Goal: Information Seeking & Learning: Learn about a topic

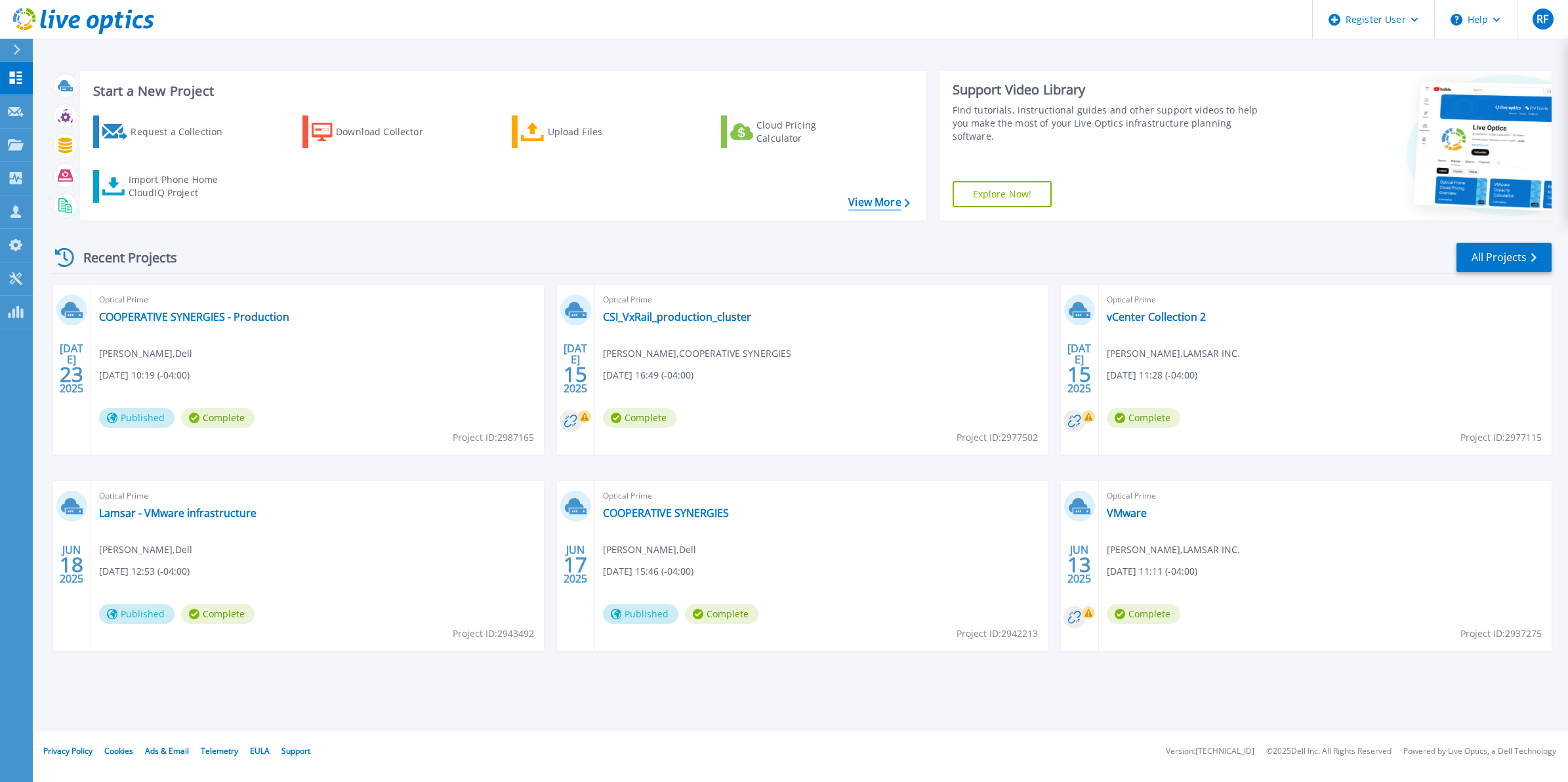
click at [861, 208] on link "View More" at bounding box center [879, 202] width 61 height 13
click at [1494, 249] on link "All Projects" at bounding box center [1505, 257] width 95 height 29
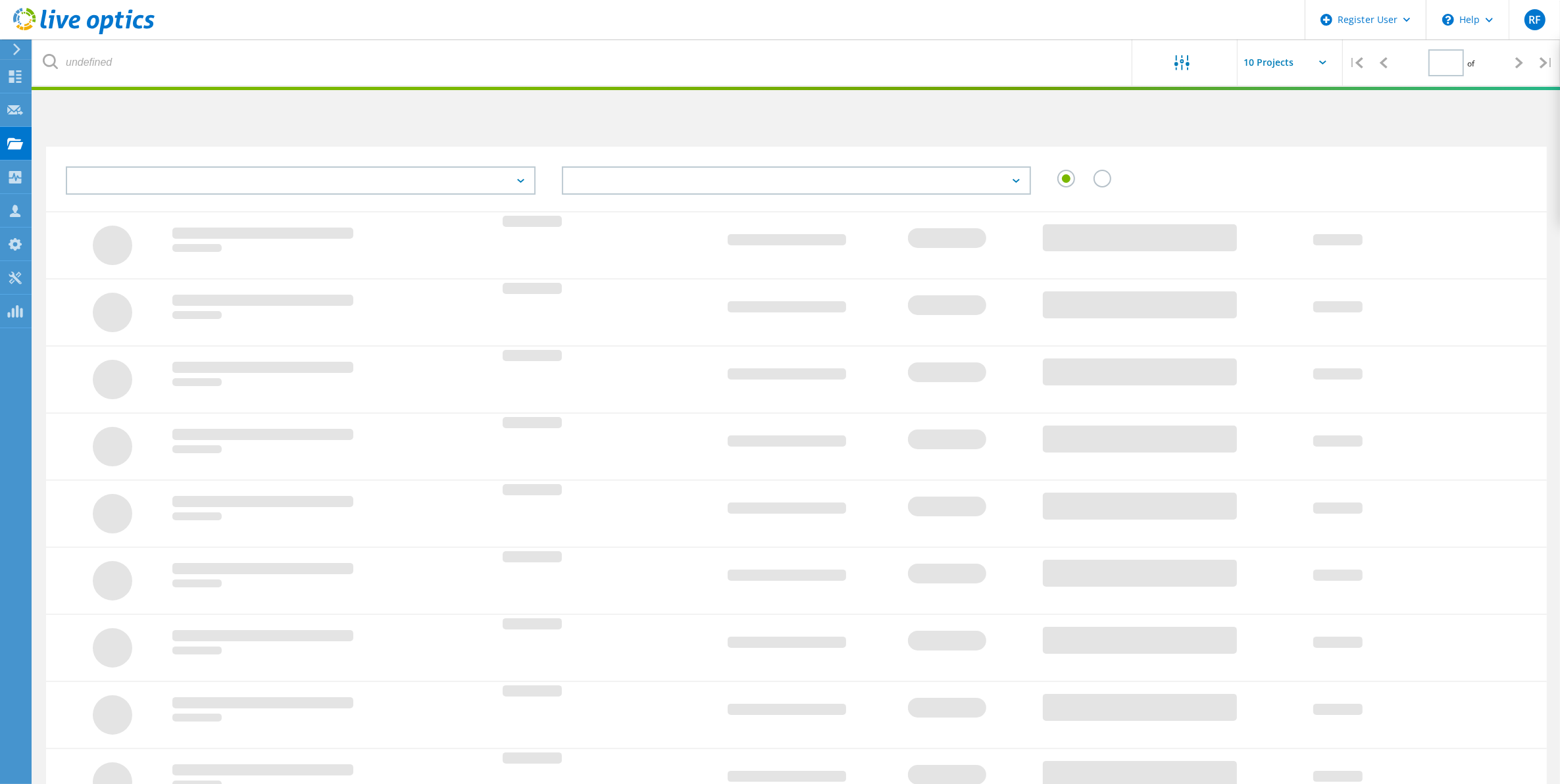
type input "1"
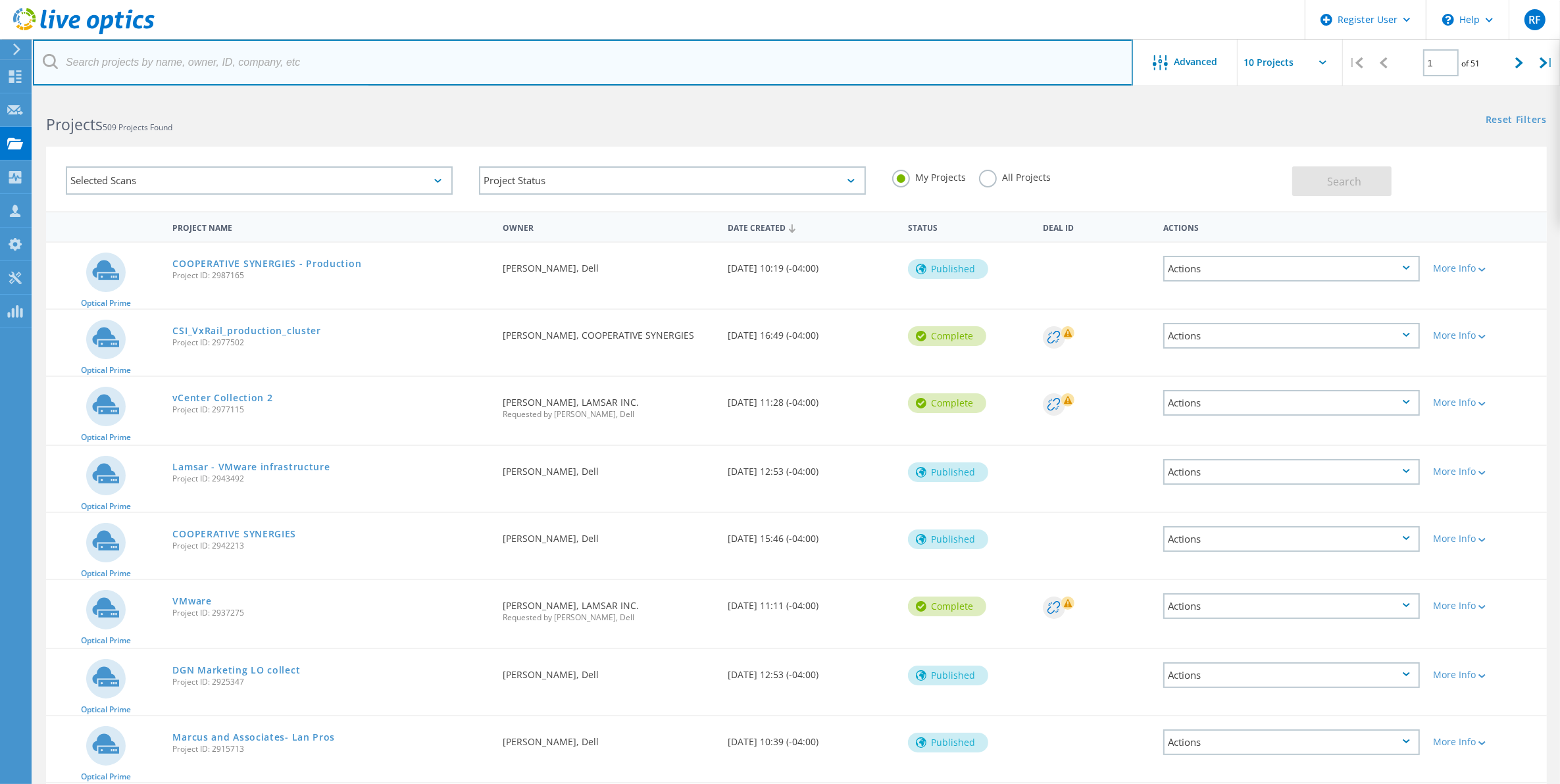
click at [275, 76] on input "text" at bounding box center [582, 62] width 1100 height 46
paste input "tdias@teamintegrity.com"
type input "tdias@teamintegrity.com"
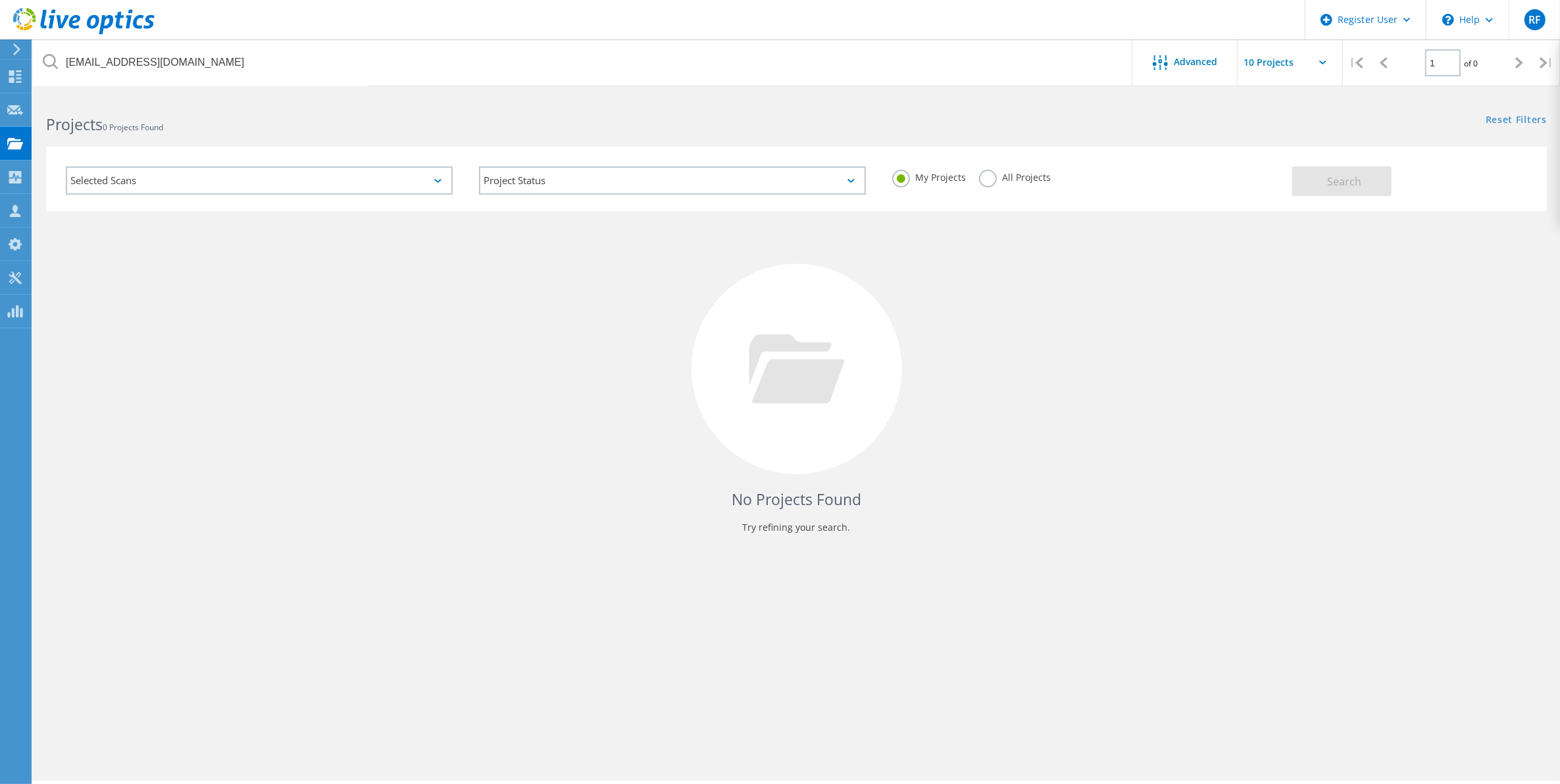
click at [997, 183] on div "All Projects" at bounding box center [1015, 179] width 72 height 19
click at [990, 181] on label "All Projects" at bounding box center [1015, 176] width 72 height 13
click at [0, 0] on input "All Projects" at bounding box center [0, 0] width 0 height 0
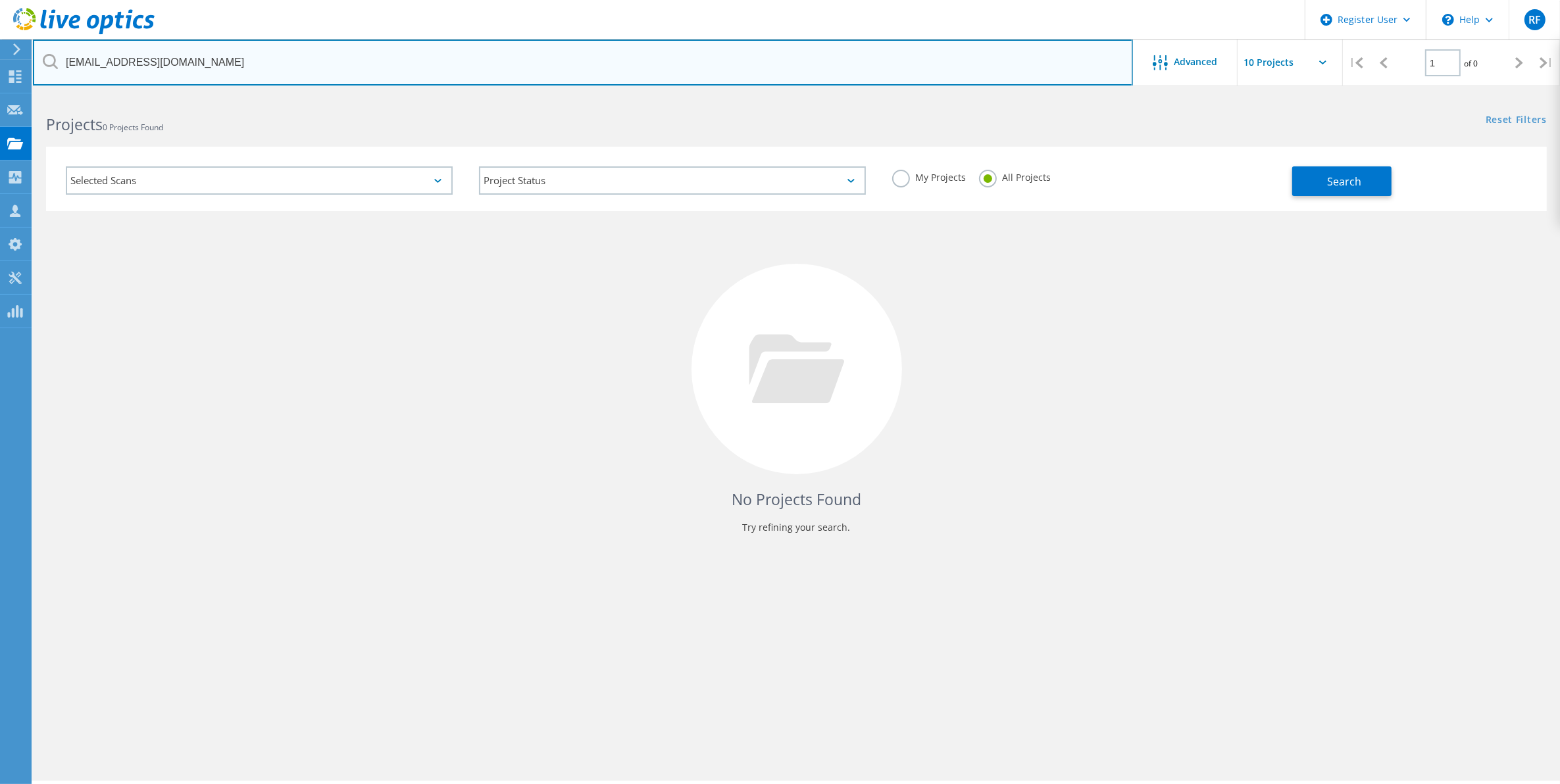
click at [529, 64] on input "tdias@teamintegrity.com" at bounding box center [582, 62] width 1100 height 46
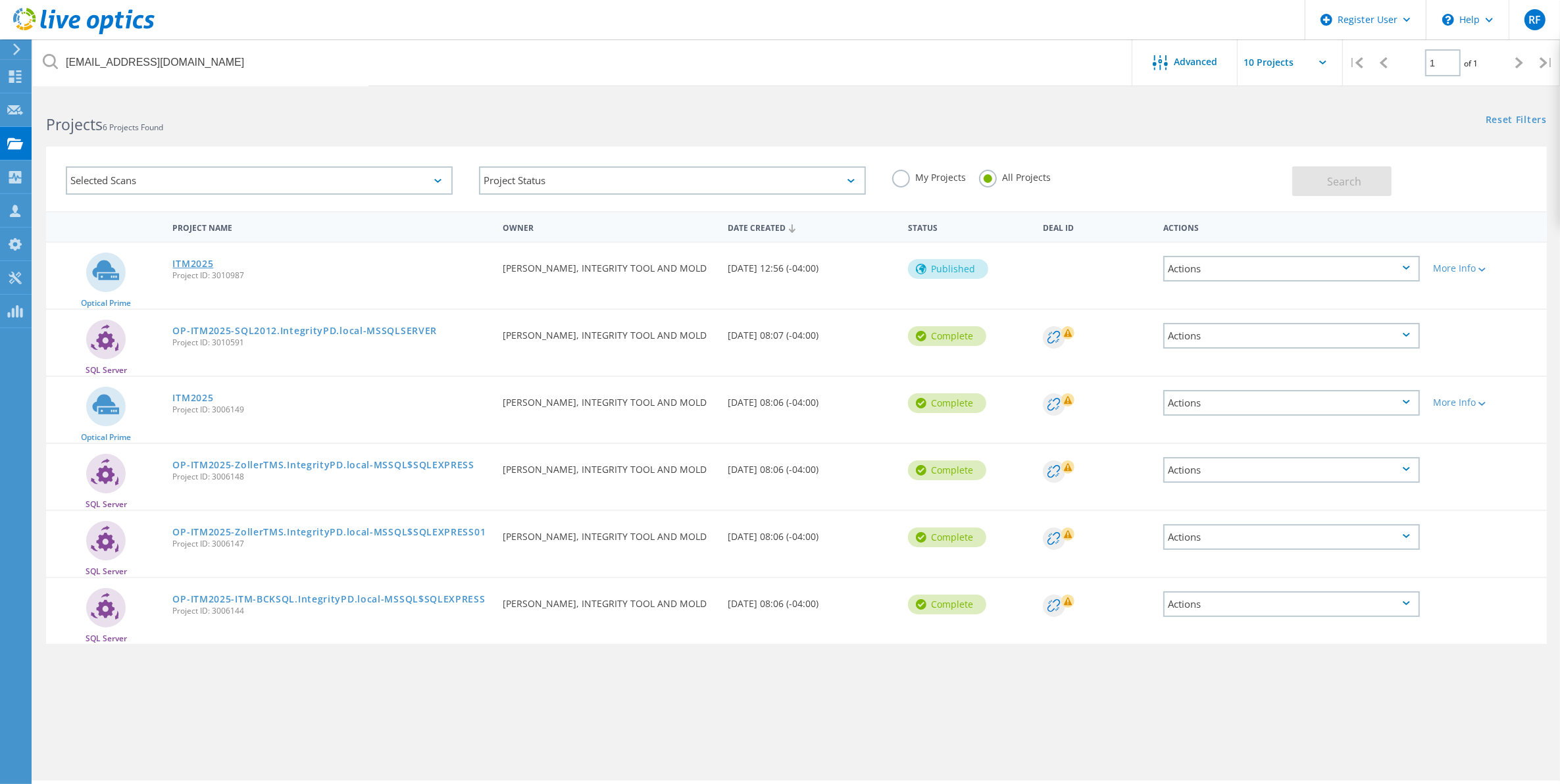
click at [204, 262] on link "ITM2025" at bounding box center [193, 263] width 41 height 9
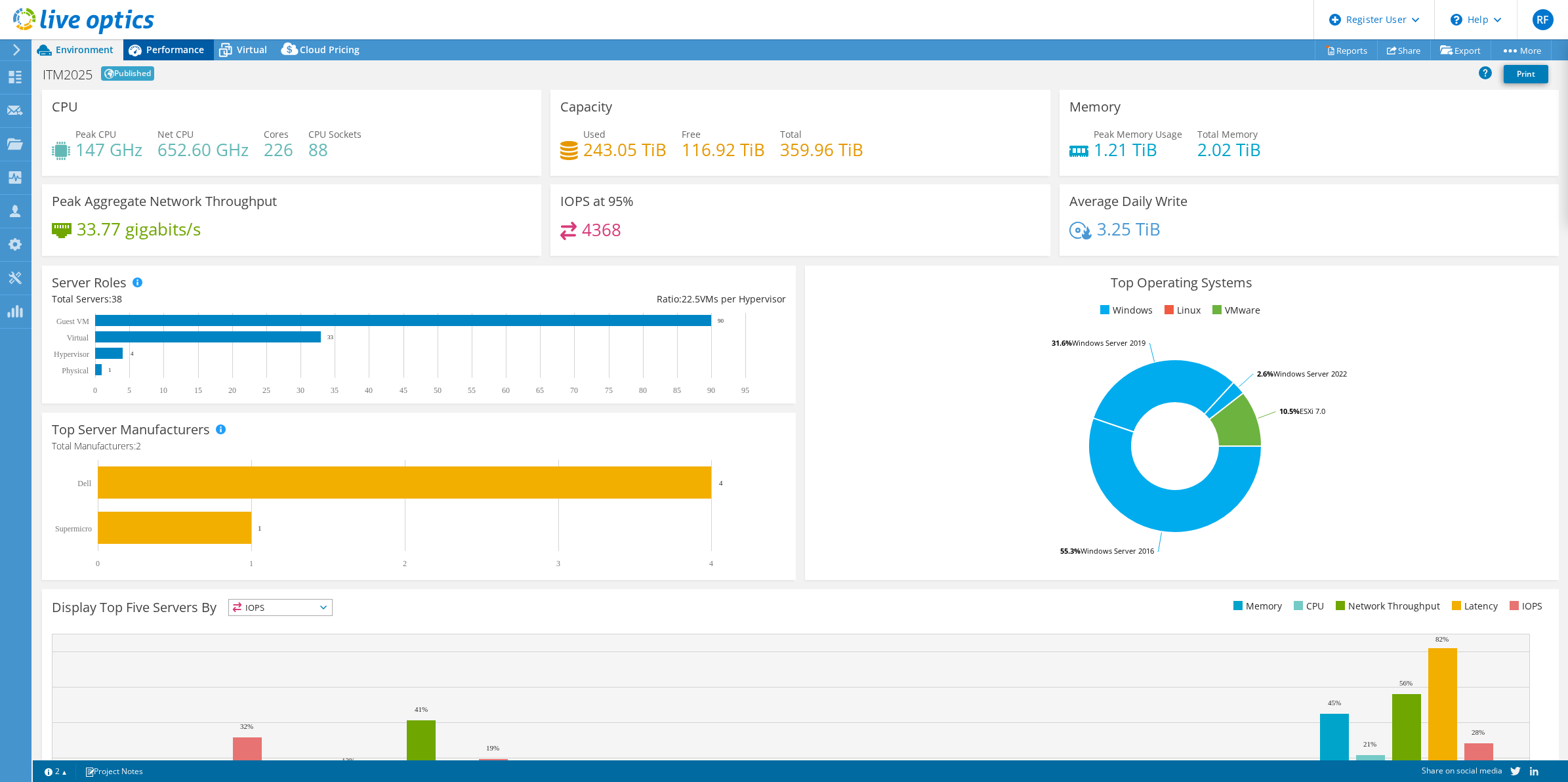
click at [182, 48] on span "Performance" at bounding box center [175, 49] width 58 height 13
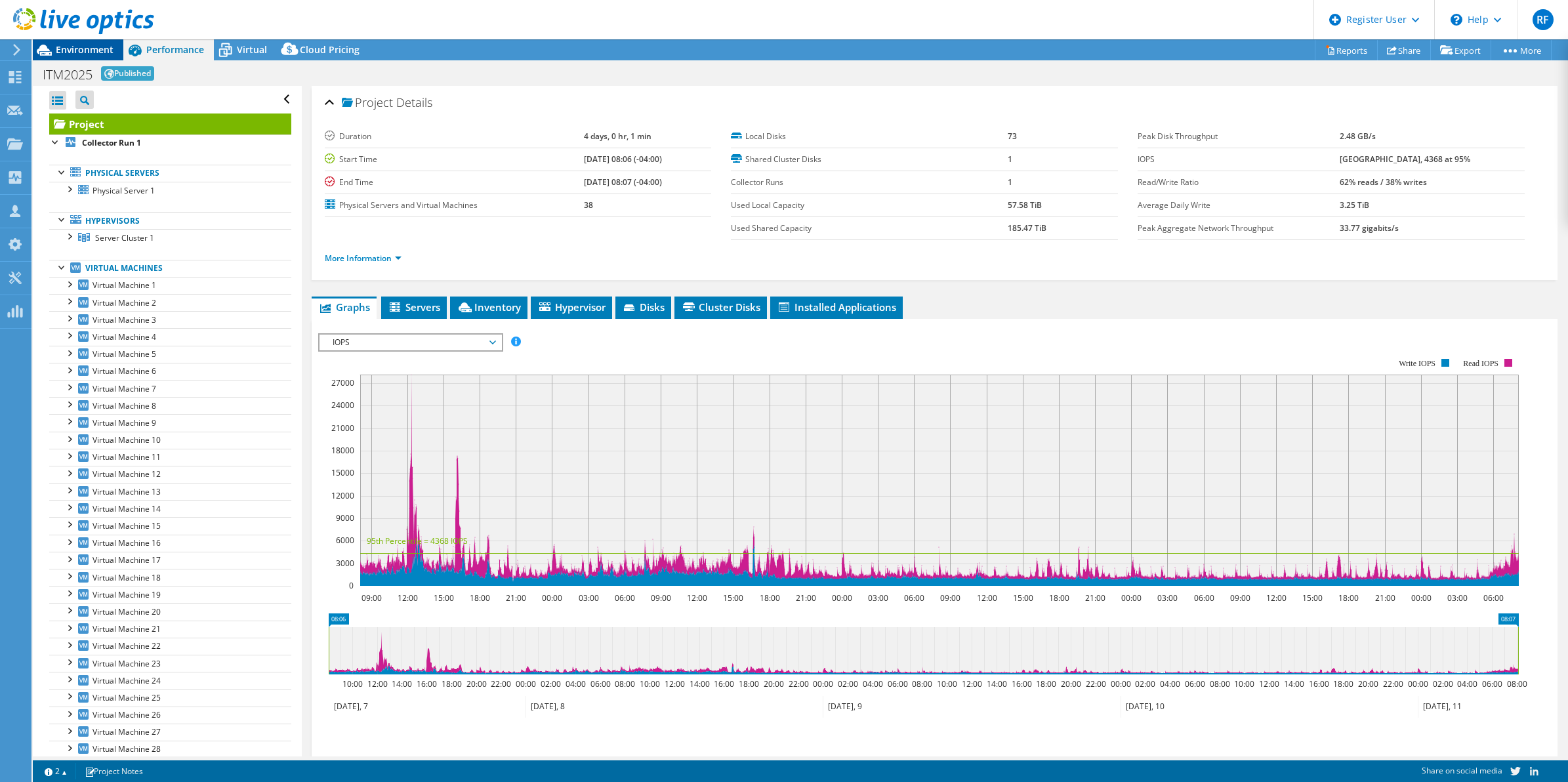
click at [75, 50] on span "Environment" at bounding box center [84, 49] width 58 height 13
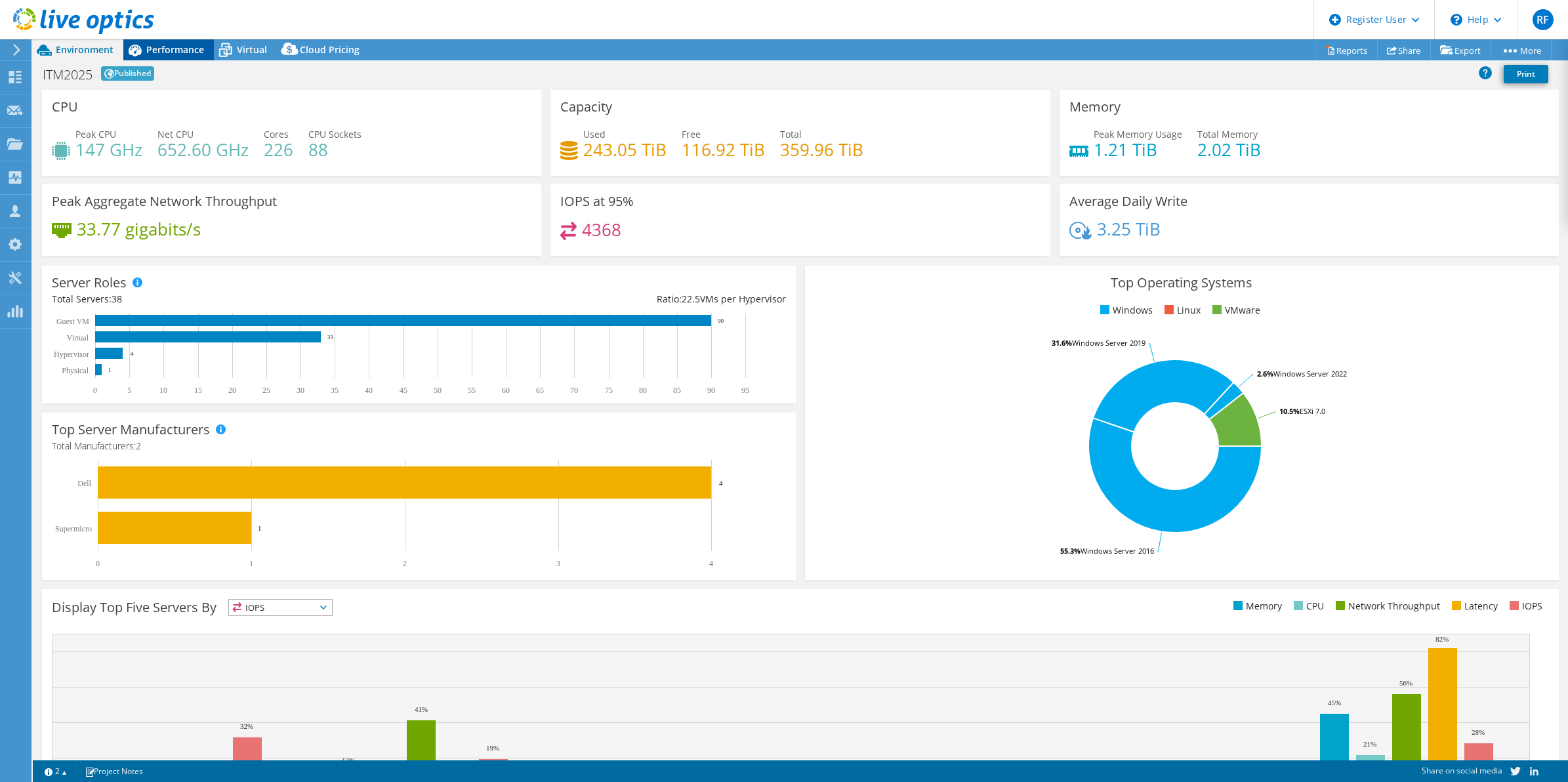
click at [179, 44] on span "Performance" at bounding box center [175, 49] width 58 height 13
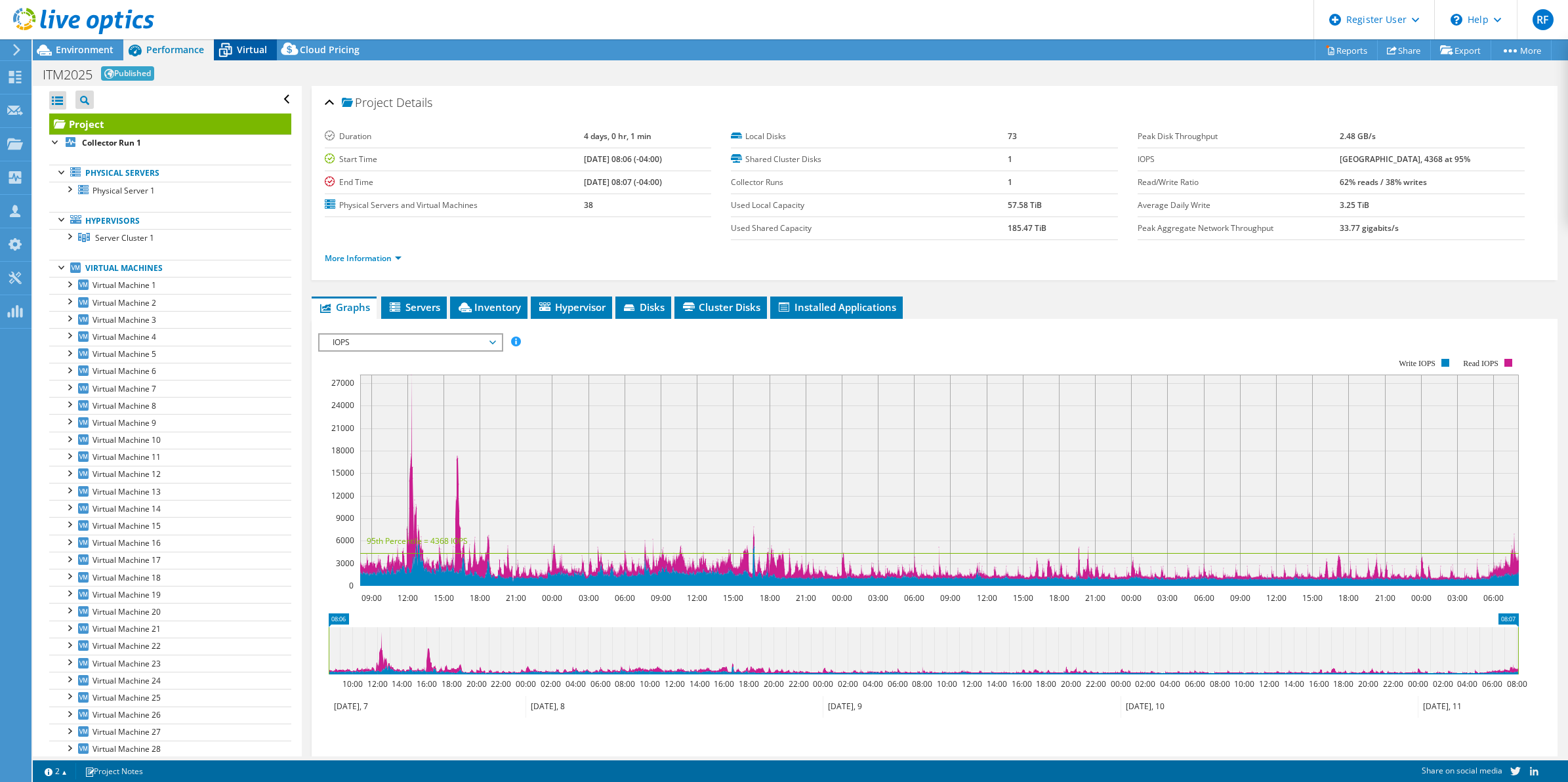
click at [254, 48] on span "Virtual" at bounding box center [252, 49] width 30 height 13
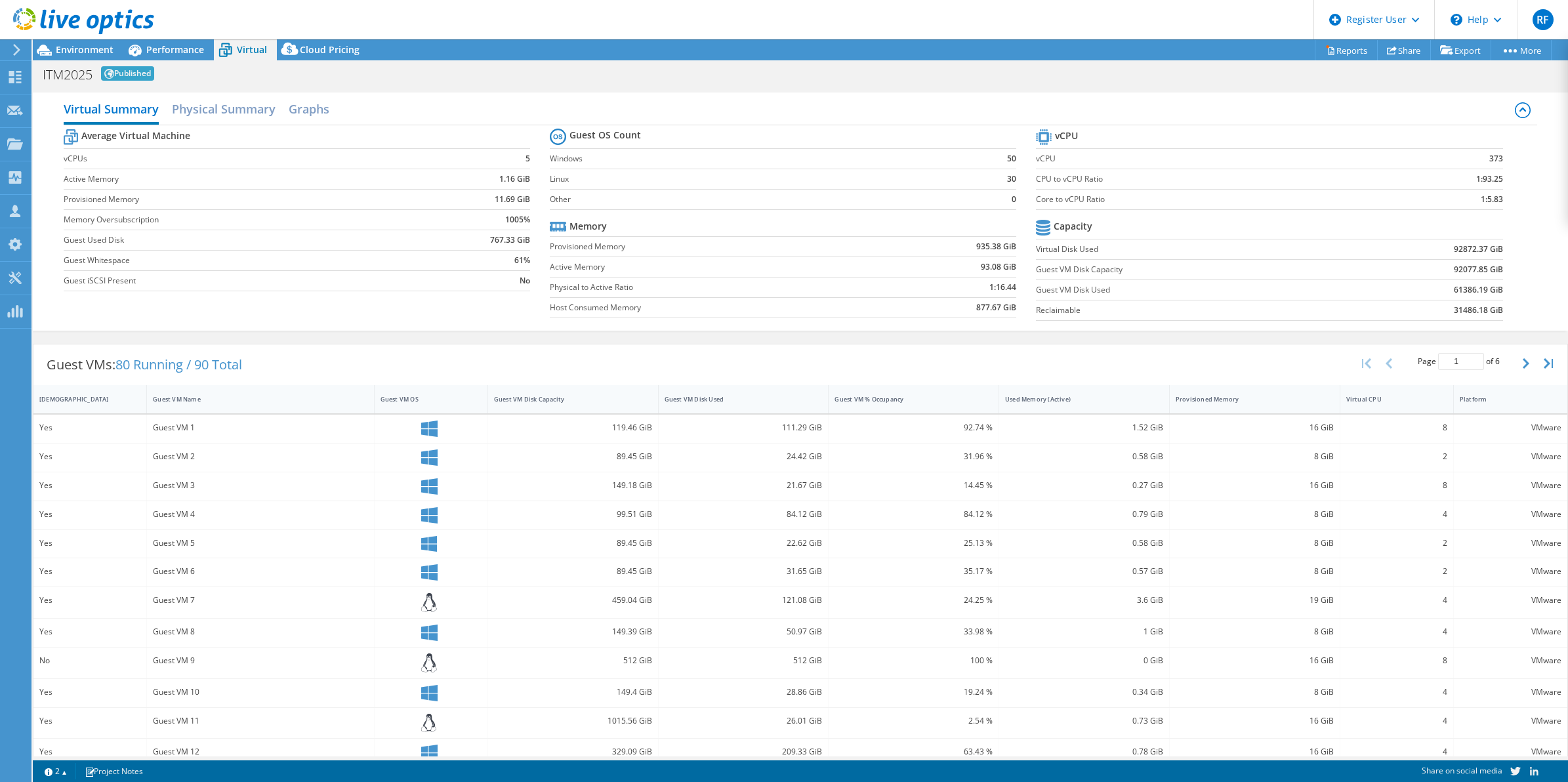
click at [41, 661] on div "No" at bounding box center [89, 660] width 101 height 14
click at [339, 58] on div "Cloud Pricing" at bounding box center [322, 49] width 93 height 21
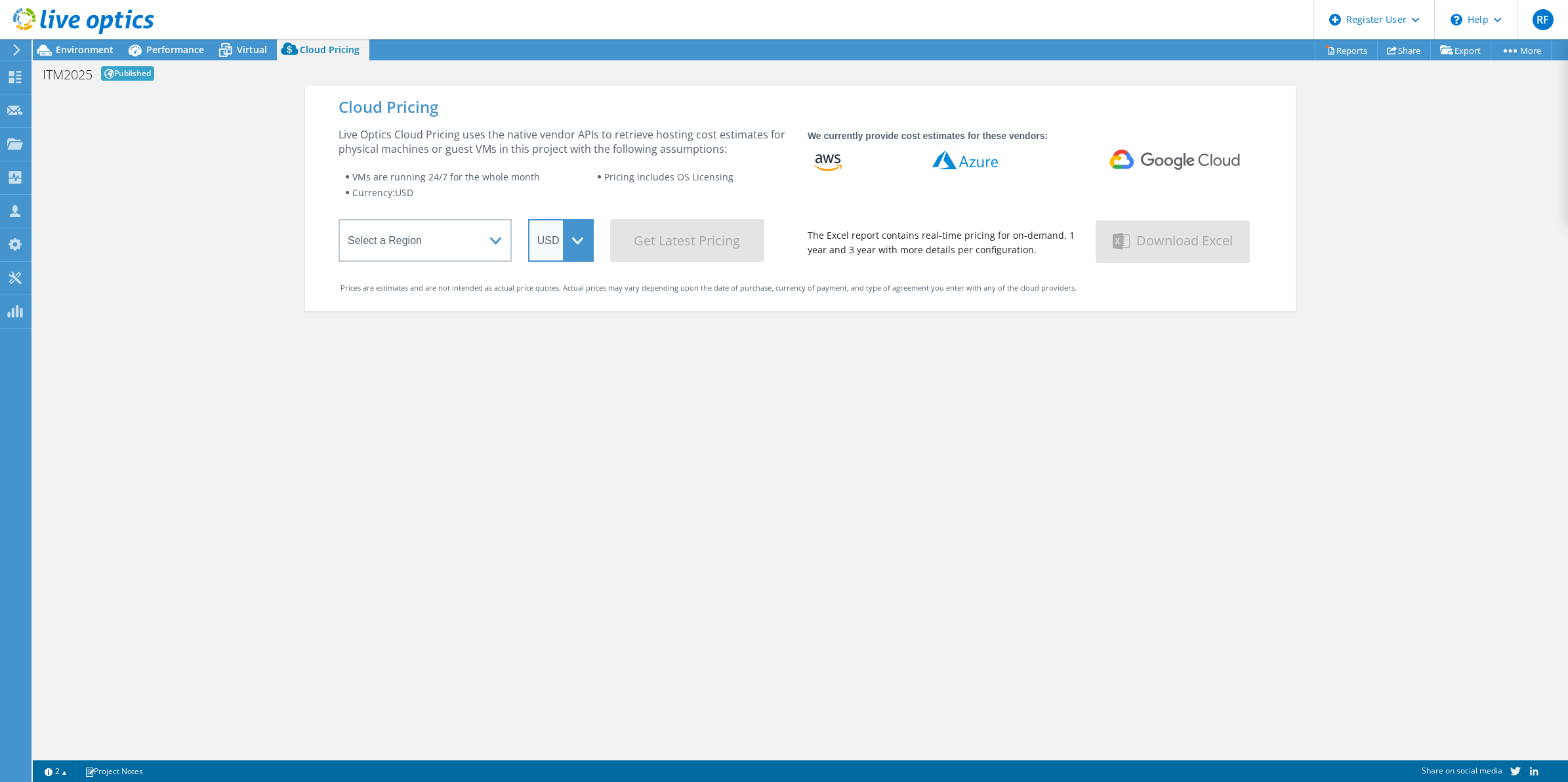
click at [565, 251] on select "ARS AUD BRL CAD CHF CLP CNY DKK EUR GBP HKD HUF INR JPY MXN MYR NOK NZD PEN SEK…" at bounding box center [561, 240] width 66 height 43
select select "CAD"
click at [528, 219] on select "ARS AUD BRL CAD CHF CLP CNY DKK EUR GBP HKD HUF INR JPY MXN MYR NOK NZD PEN SEK…" at bounding box center [561, 240] width 66 height 43
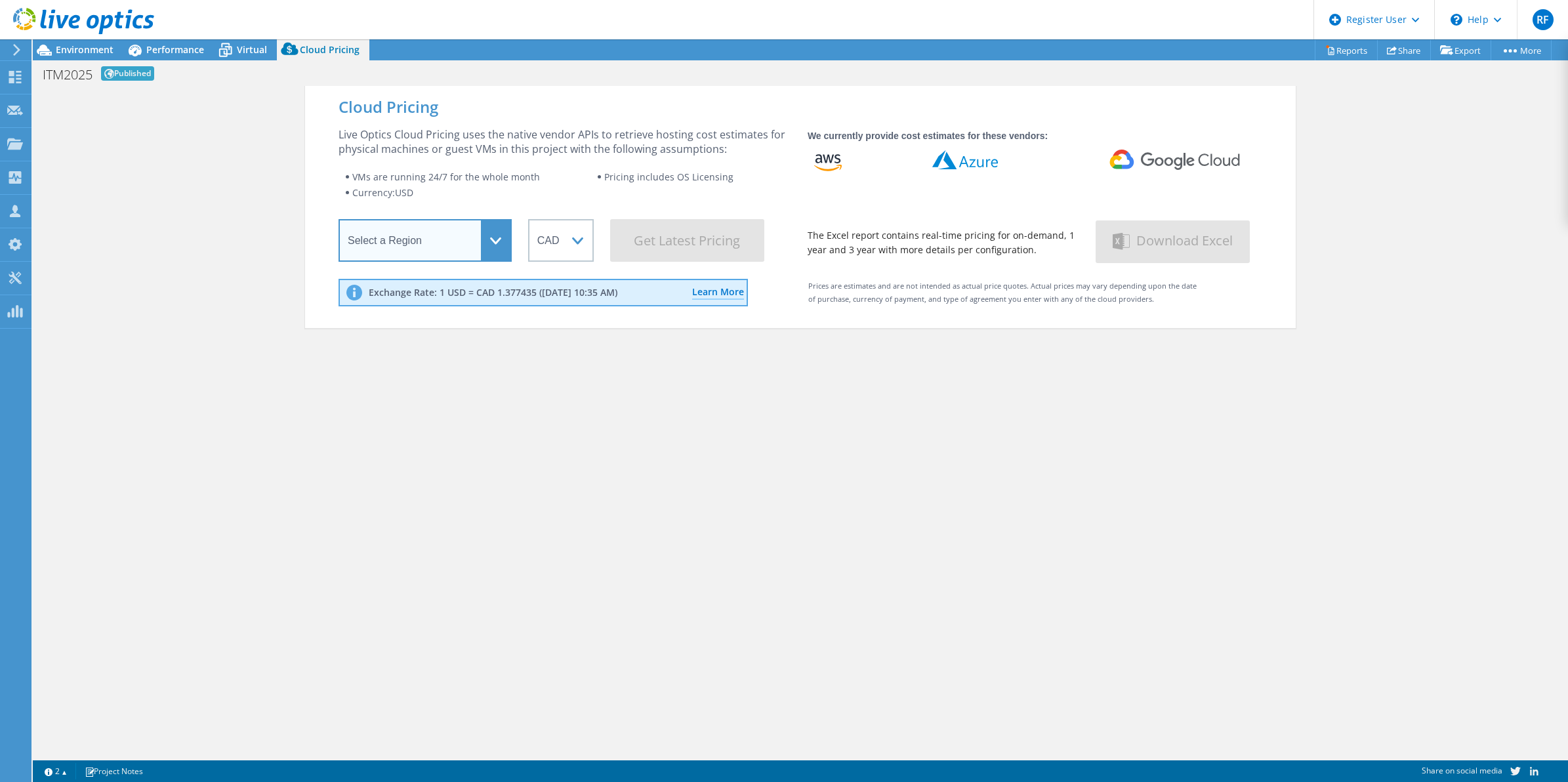
click at [500, 237] on select "Select a Region Asia Pacific (Hong Kong) Asia Pacific (Mumbai) Asia Pacific (Se…" at bounding box center [424, 240] width 173 height 43
select select "[GEOGRAPHIC_DATA]"
click at [338, 221] on select "Select a Region Asia Pacific (Hong Kong) Asia Pacific (Mumbai) Asia Pacific (Se…" at bounding box center [424, 240] width 173 height 43
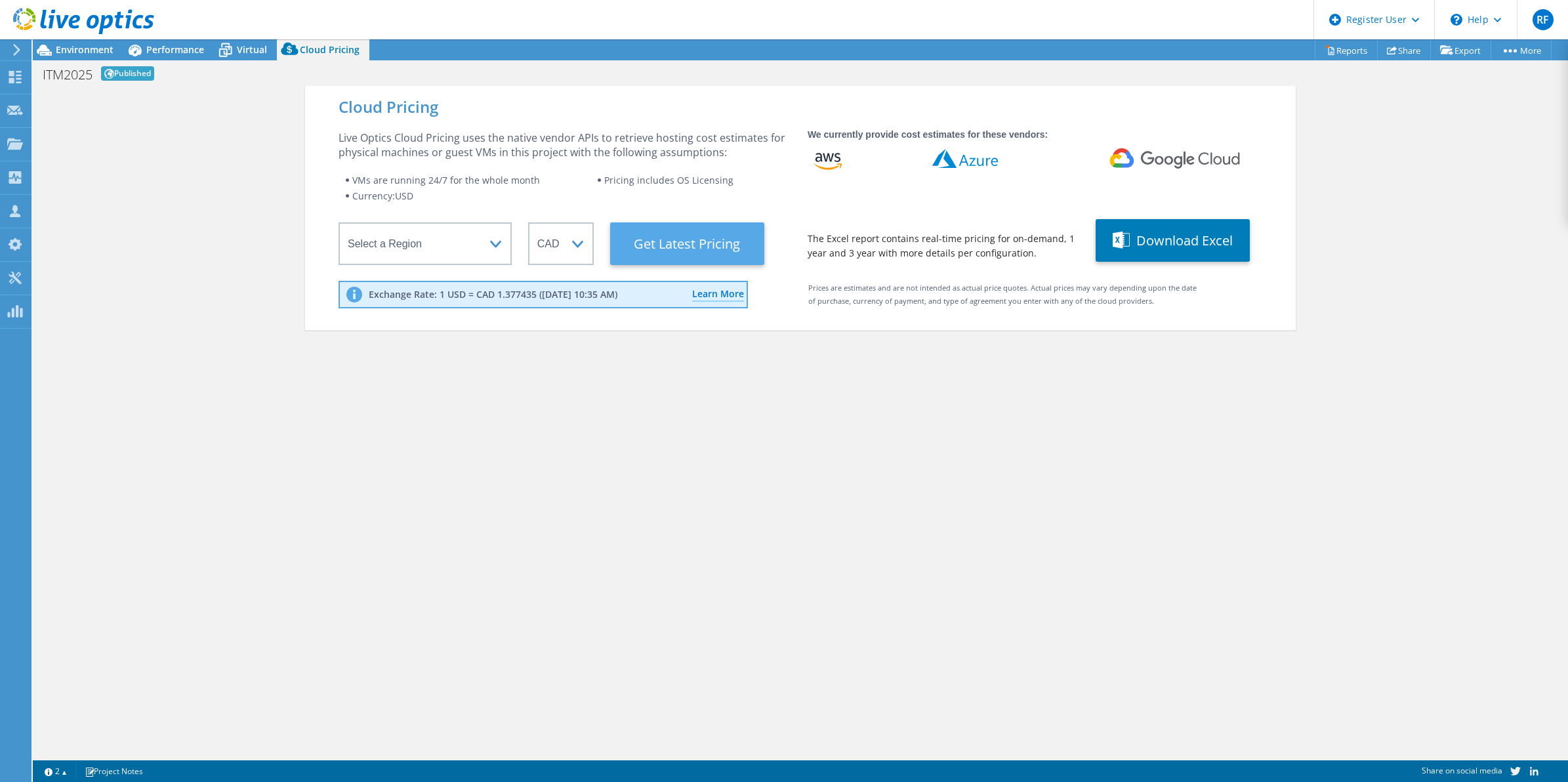
click at [677, 245] on Latest "Get Latest Pricing" at bounding box center [688, 243] width 155 height 43
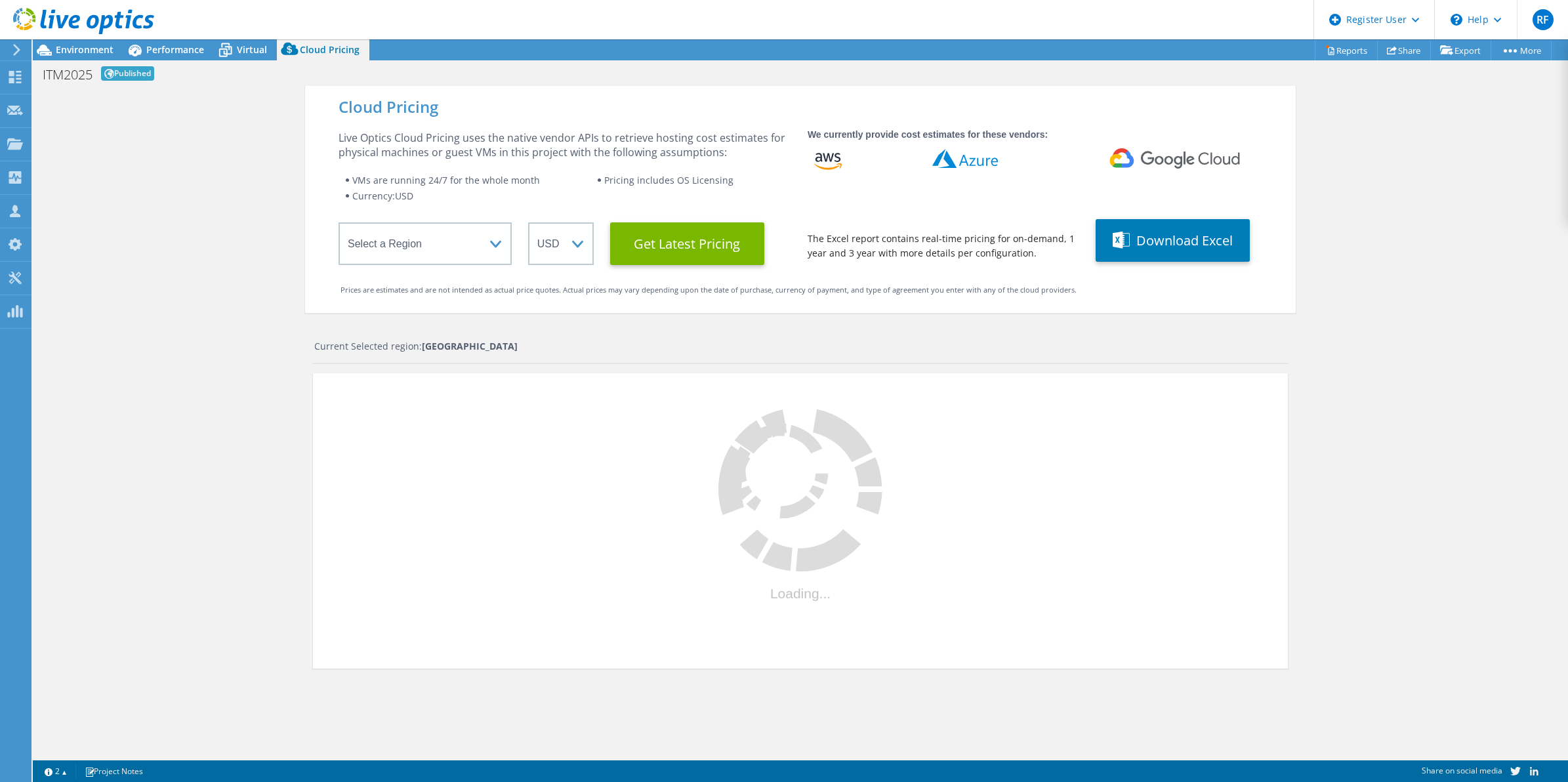
select select "CAD"
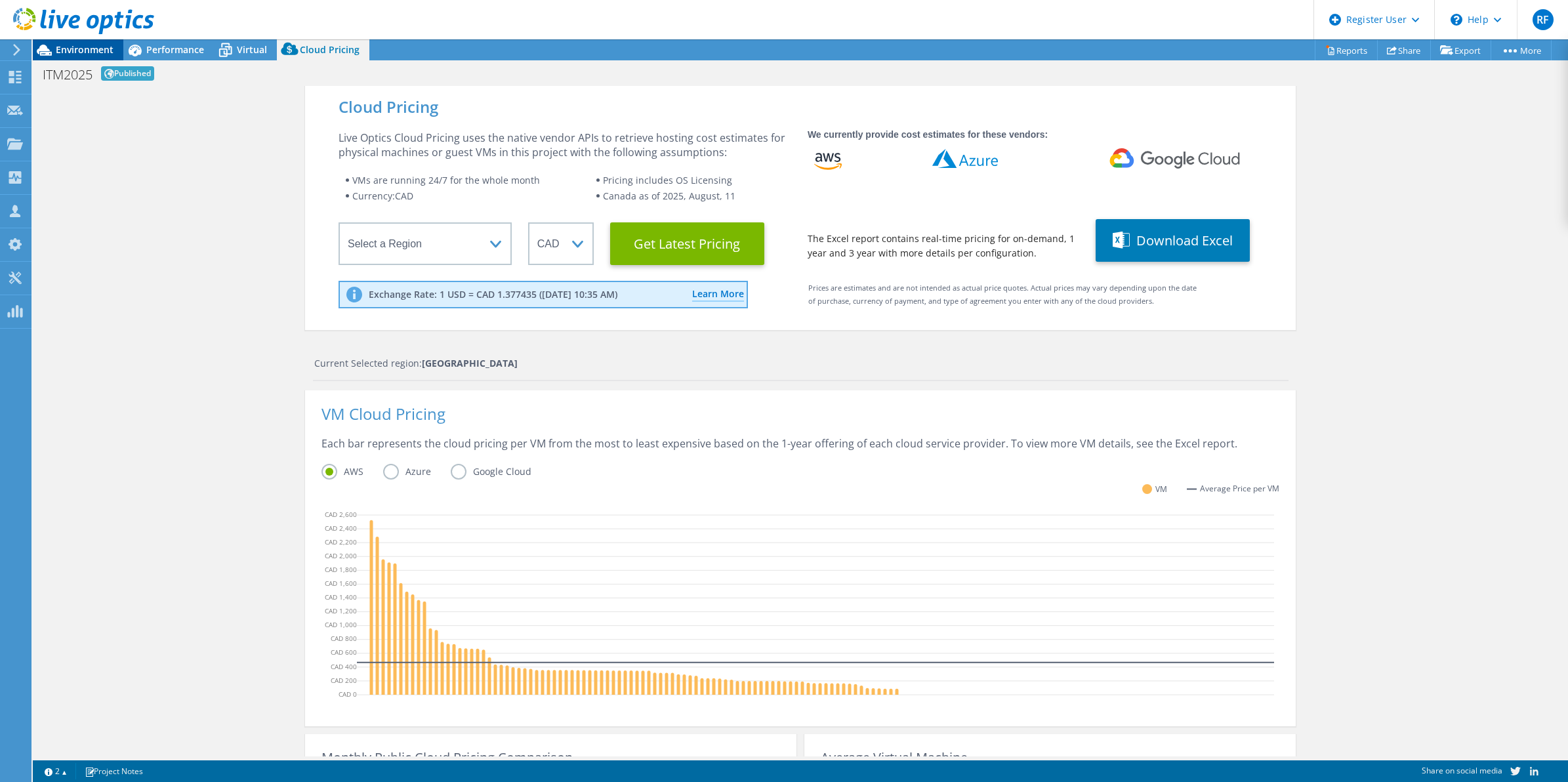
click at [90, 44] on span "Environment" at bounding box center [84, 49] width 58 height 13
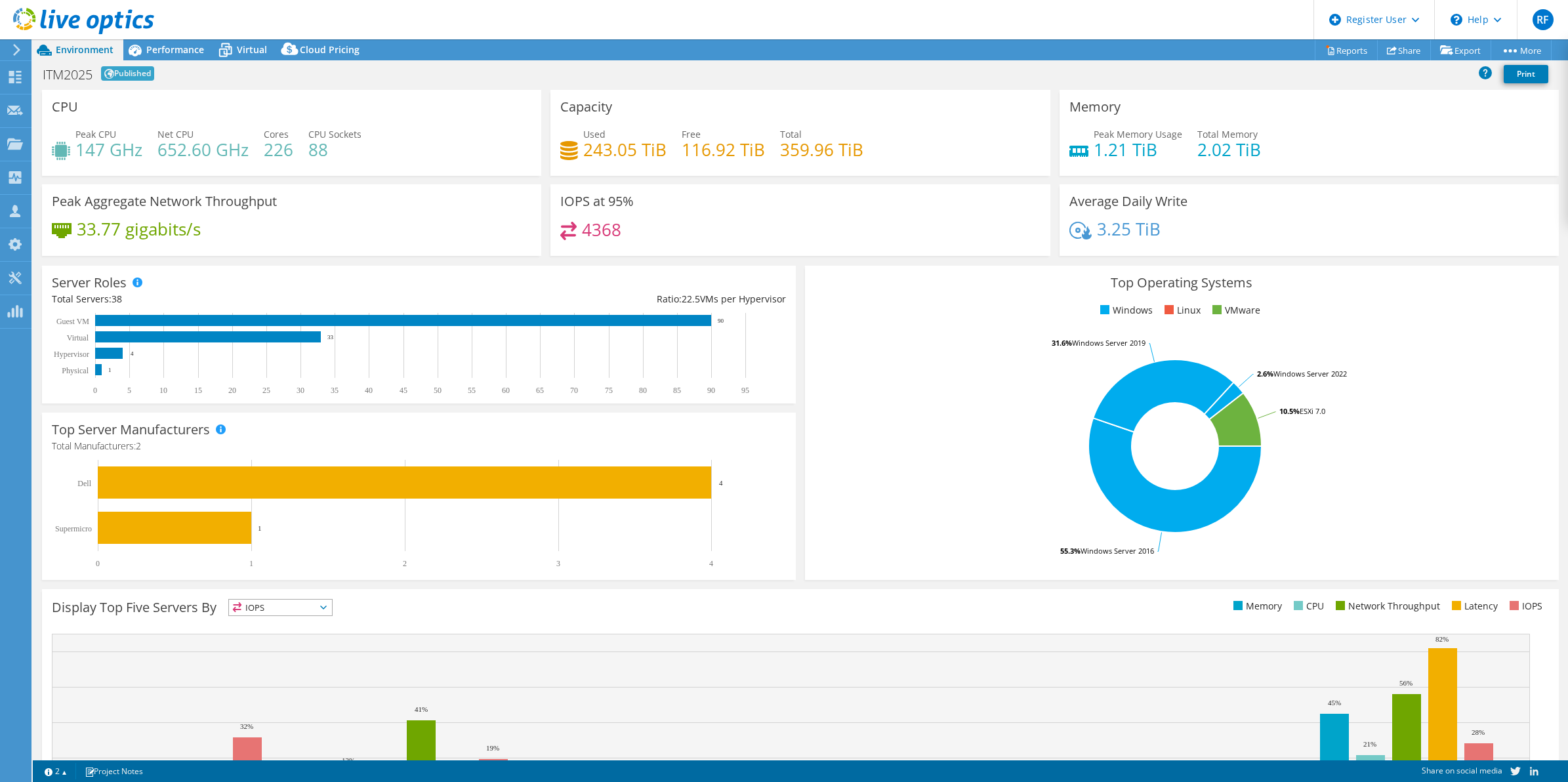
click at [614, 198] on h3 "IOPS at 95%" at bounding box center [597, 201] width 74 height 14
click at [422, 158] on div "Peak CPU 147 GHz Net CPU 652.60 GHz Cores 226 CPU Sockets 88" at bounding box center [292, 148] width 480 height 43
drag, startPoint x: 158, startPoint y: 146, endPoint x: 191, endPoint y: 155, distance: 34.2
click at [191, 155] on h4 "652.60 GHz" at bounding box center [203, 149] width 91 height 14
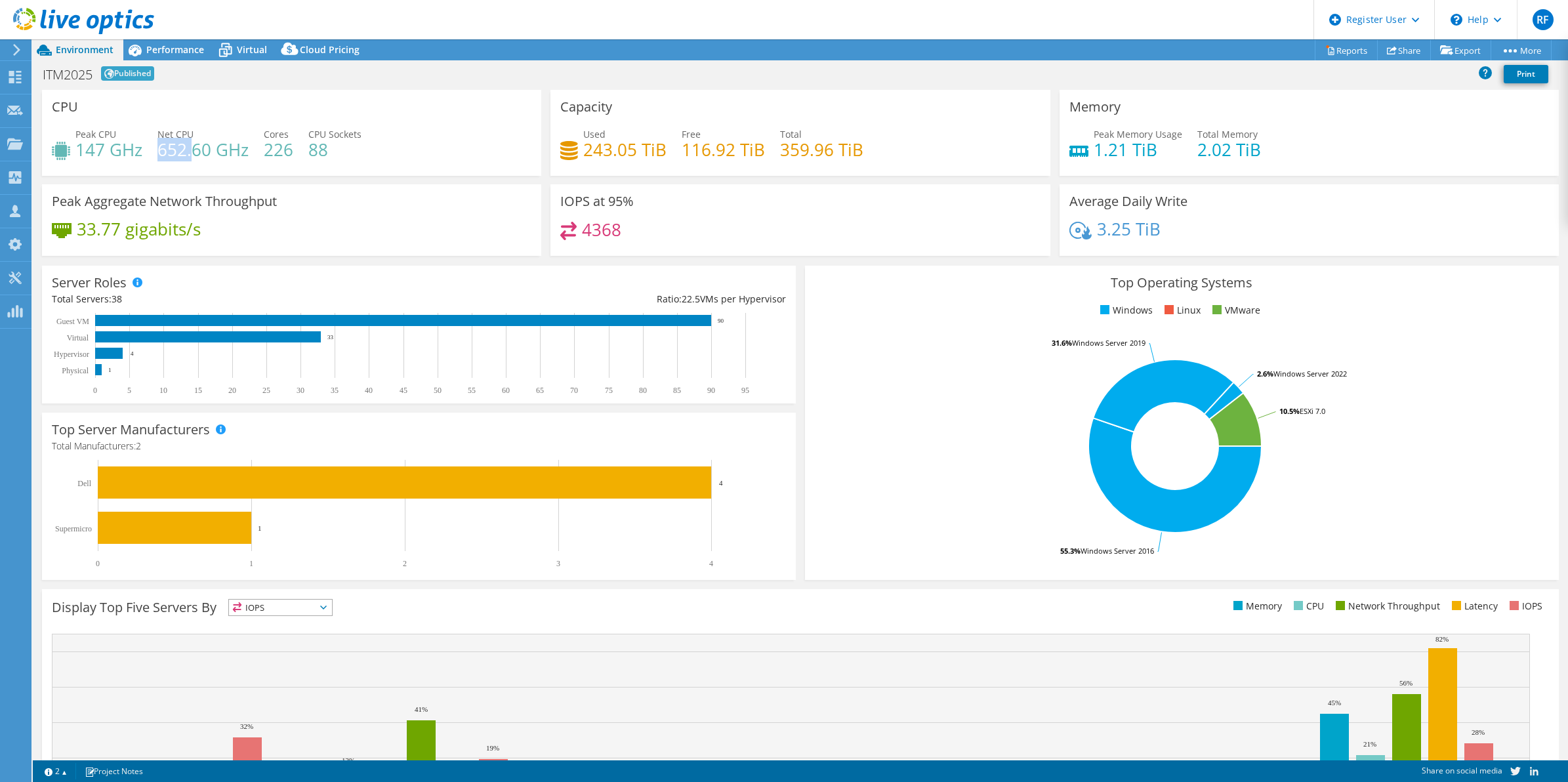
click at [104, 230] on h4 "33.77 gigabits/s" at bounding box center [139, 228] width 124 height 14
click at [182, 47] on span "Performance" at bounding box center [175, 49] width 58 height 13
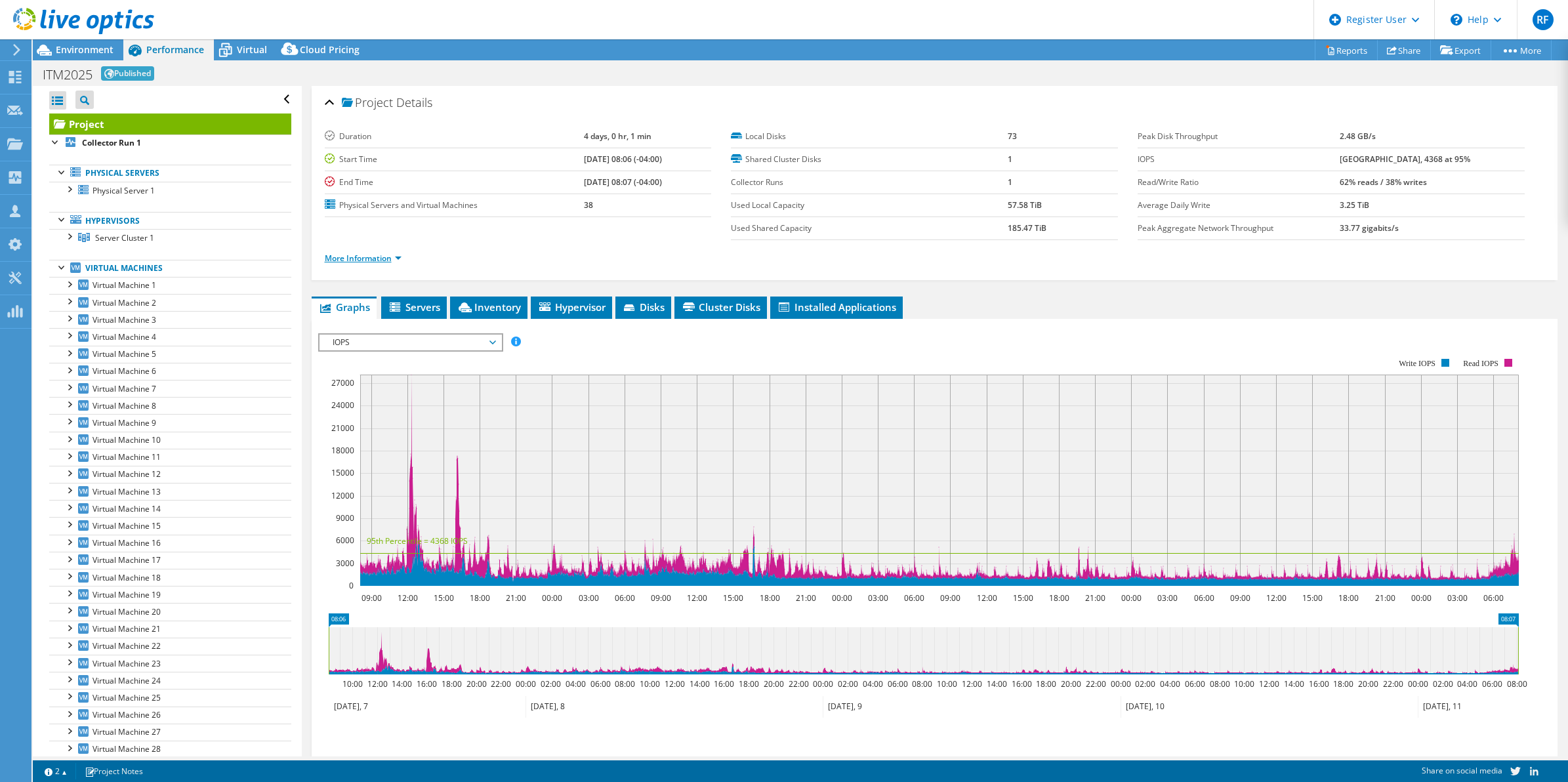
click at [361, 260] on link "More Information" at bounding box center [363, 257] width 77 height 11
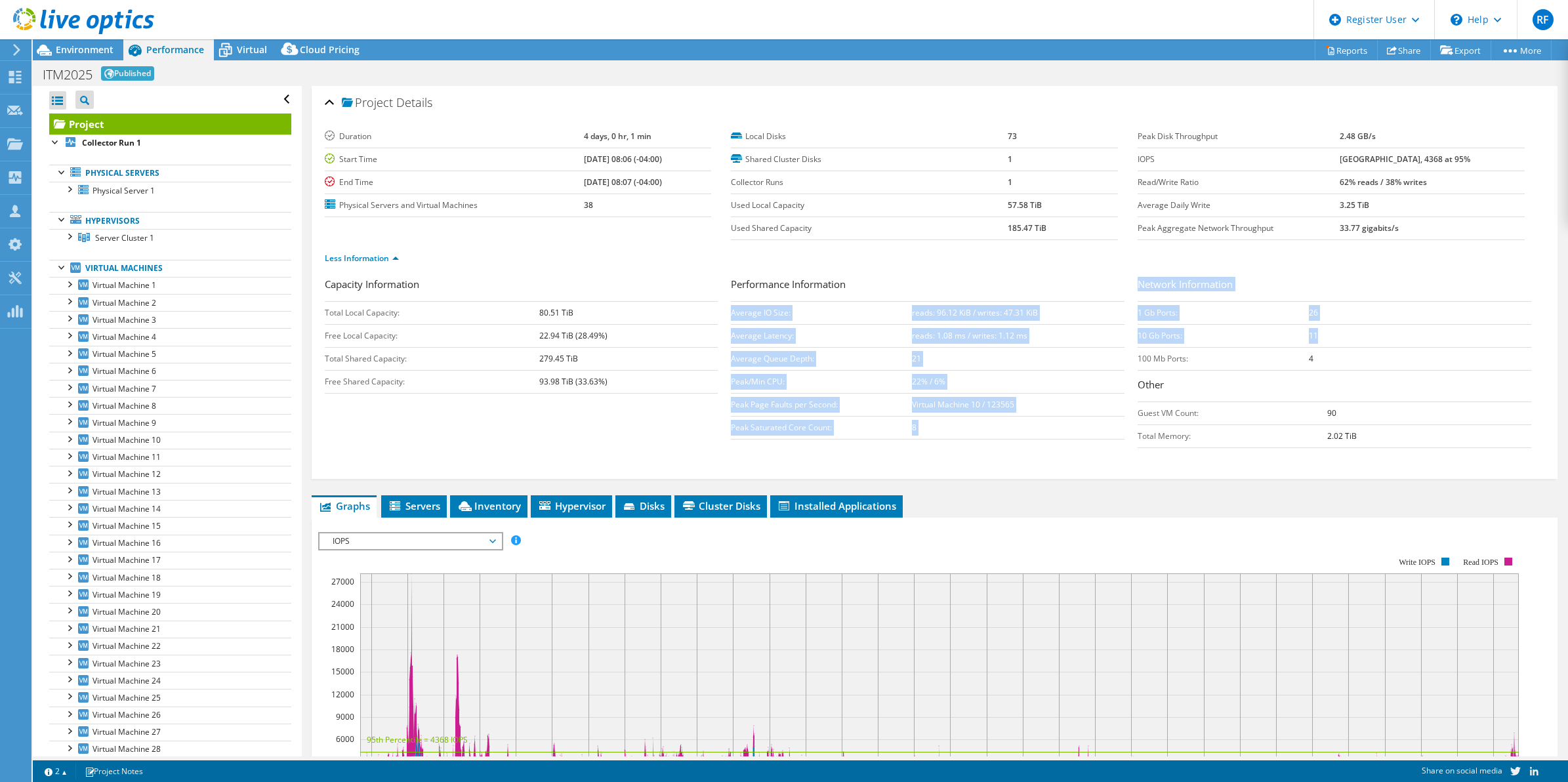
drag, startPoint x: 1334, startPoint y: 346, endPoint x: 1129, endPoint y: 305, distance: 209.1
click at [1129, 305] on div "Capacity Information Total Local Capacity: 80.51 TiB Free Local Capacity: 22.94…" at bounding box center [935, 365] width 1220 height 178
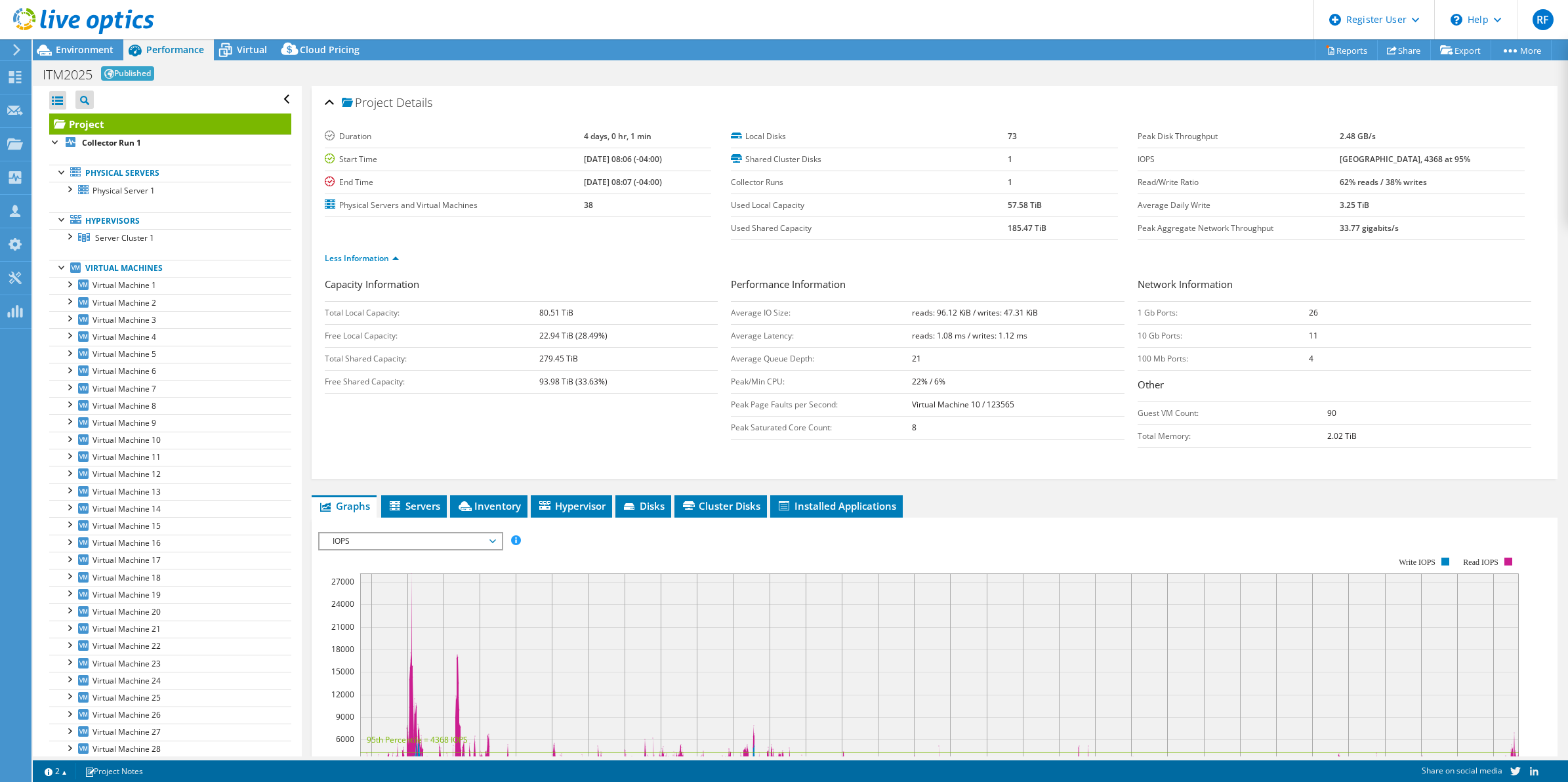
click at [1206, 353] on td "100 Mb Ports:" at bounding box center [1223, 358] width 171 height 23
click at [80, 50] on span "Environment" at bounding box center [84, 49] width 58 height 13
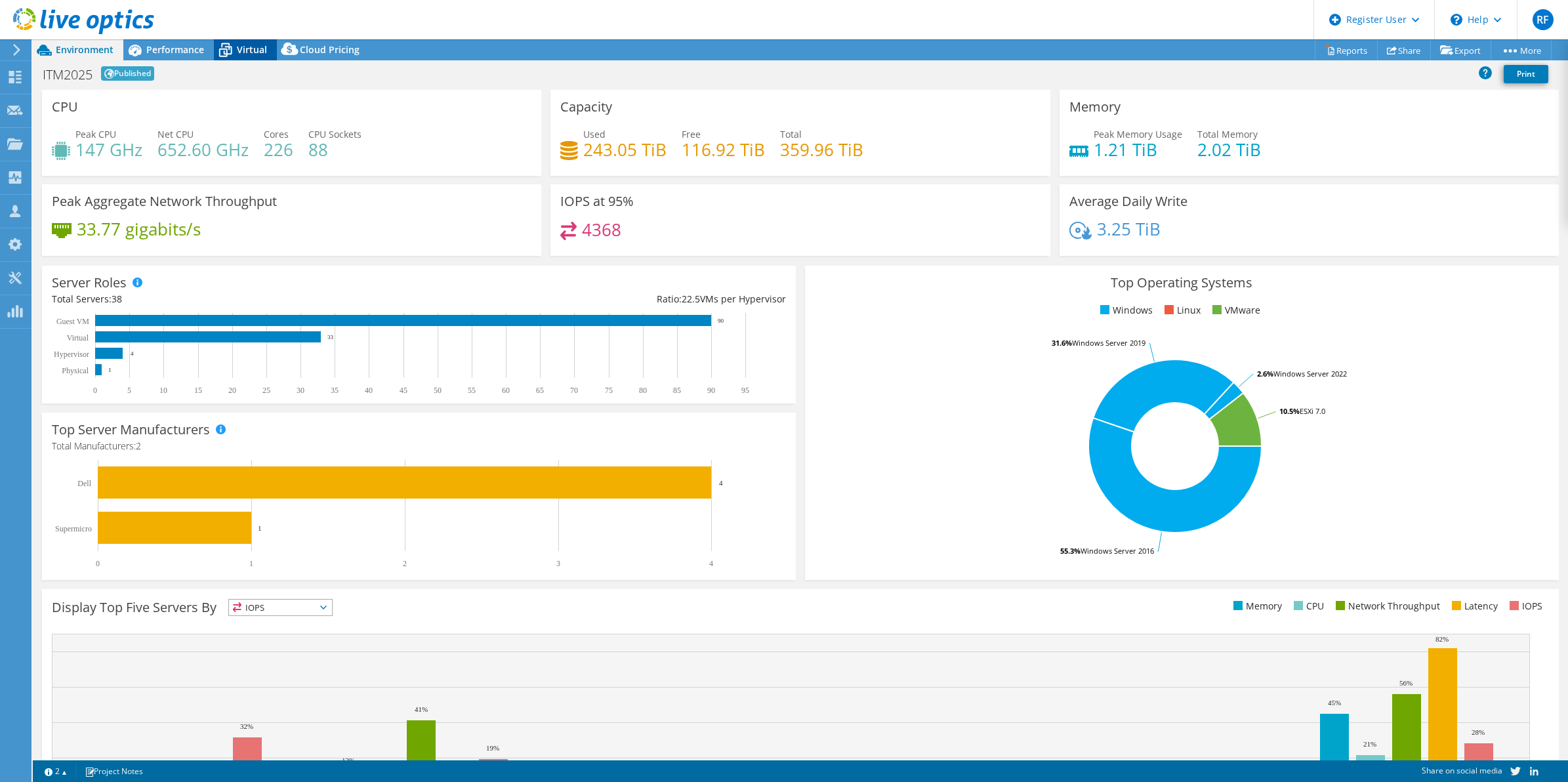
click at [247, 43] on div "Virtual" at bounding box center [245, 49] width 63 height 21
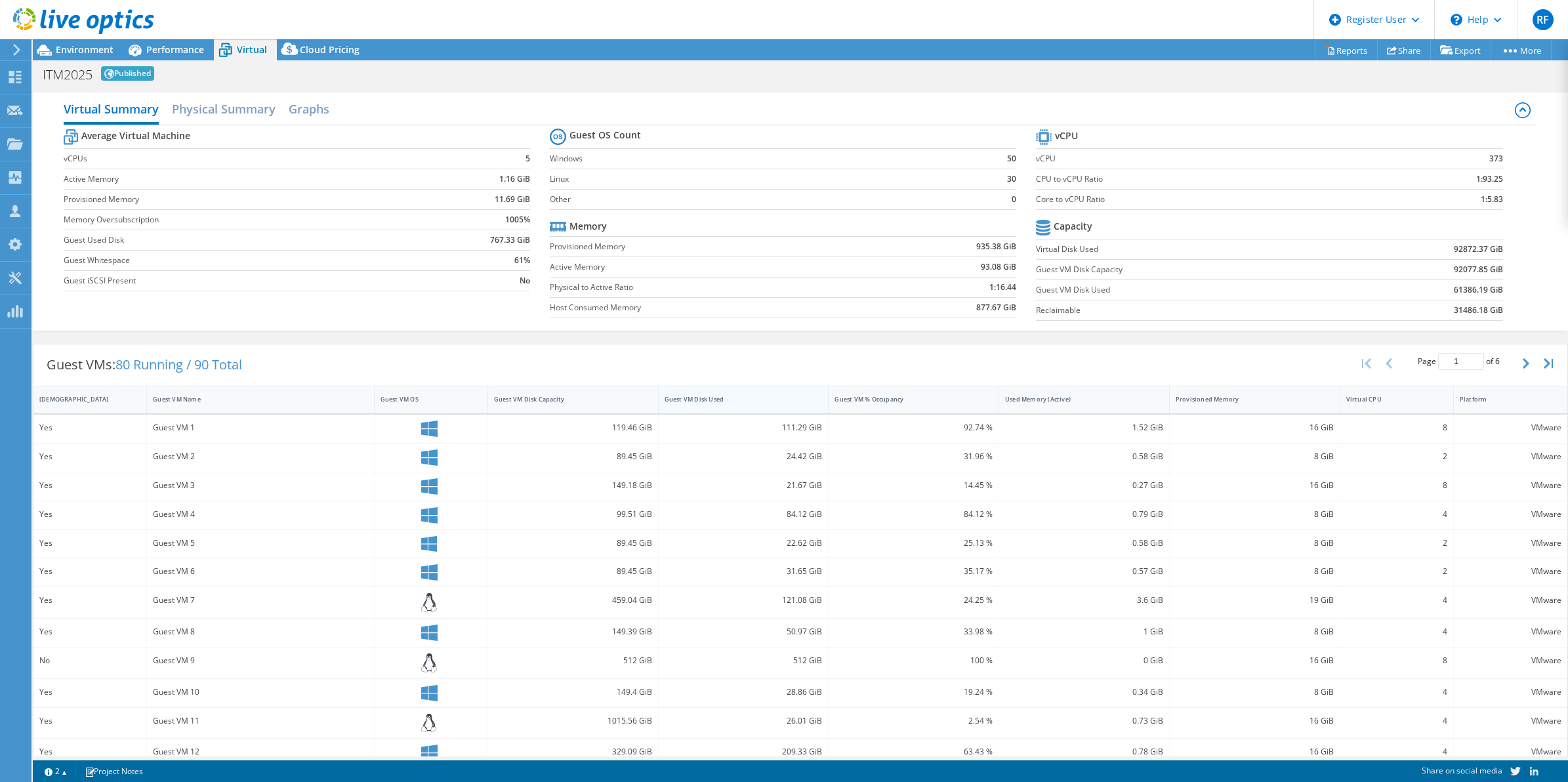
click at [672, 408] on div "Guest VM Disk Used" at bounding box center [736, 399] width 155 height 20
click at [73, 50] on span "Environment" at bounding box center [84, 49] width 58 height 13
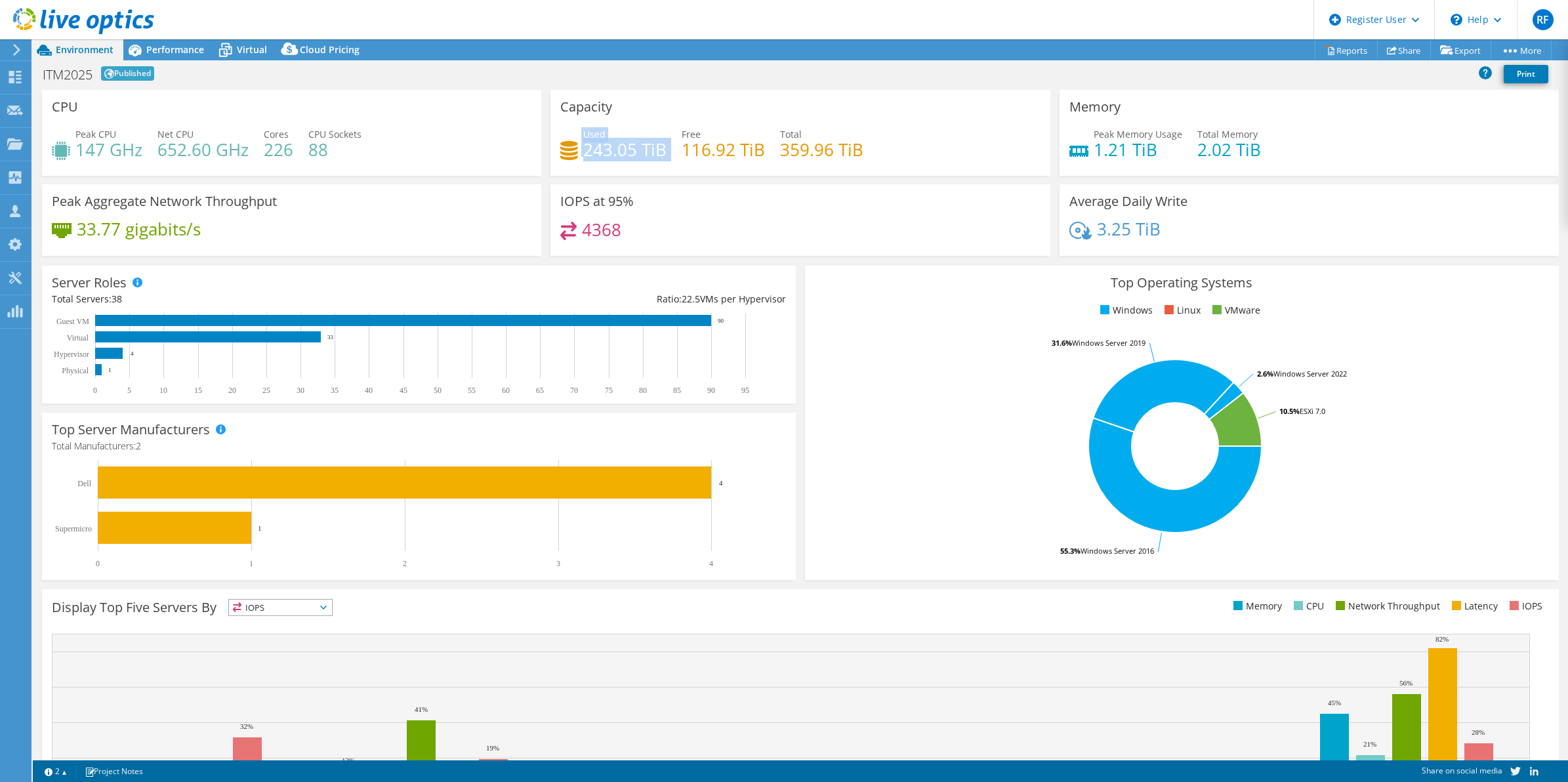
drag, startPoint x: 672, startPoint y: 153, endPoint x: 577, endPoint y: 155, distance: 95.0
click at [577, 155] on div "Used 243.05 TiB Free 116.92 TiB Total 359.96 TiB" at bounding box center [800, 148] width 480 height 43
click at [240, 50] on span "Virtual" at bounding box center [252, 49] width 30 height 13
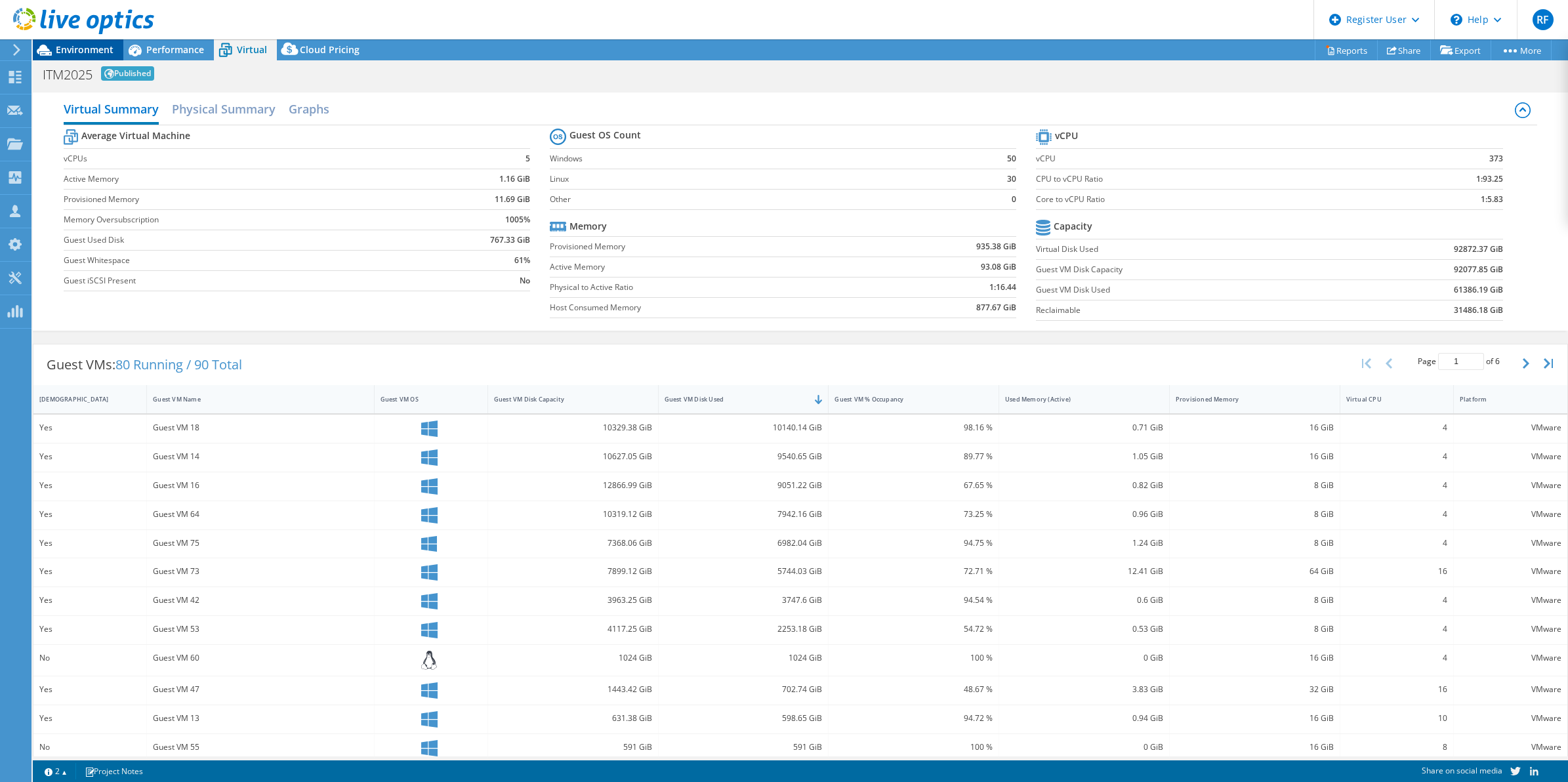
click at [68, 53] on span "Environment" at bounding box center [84, 49] width 58 height 13
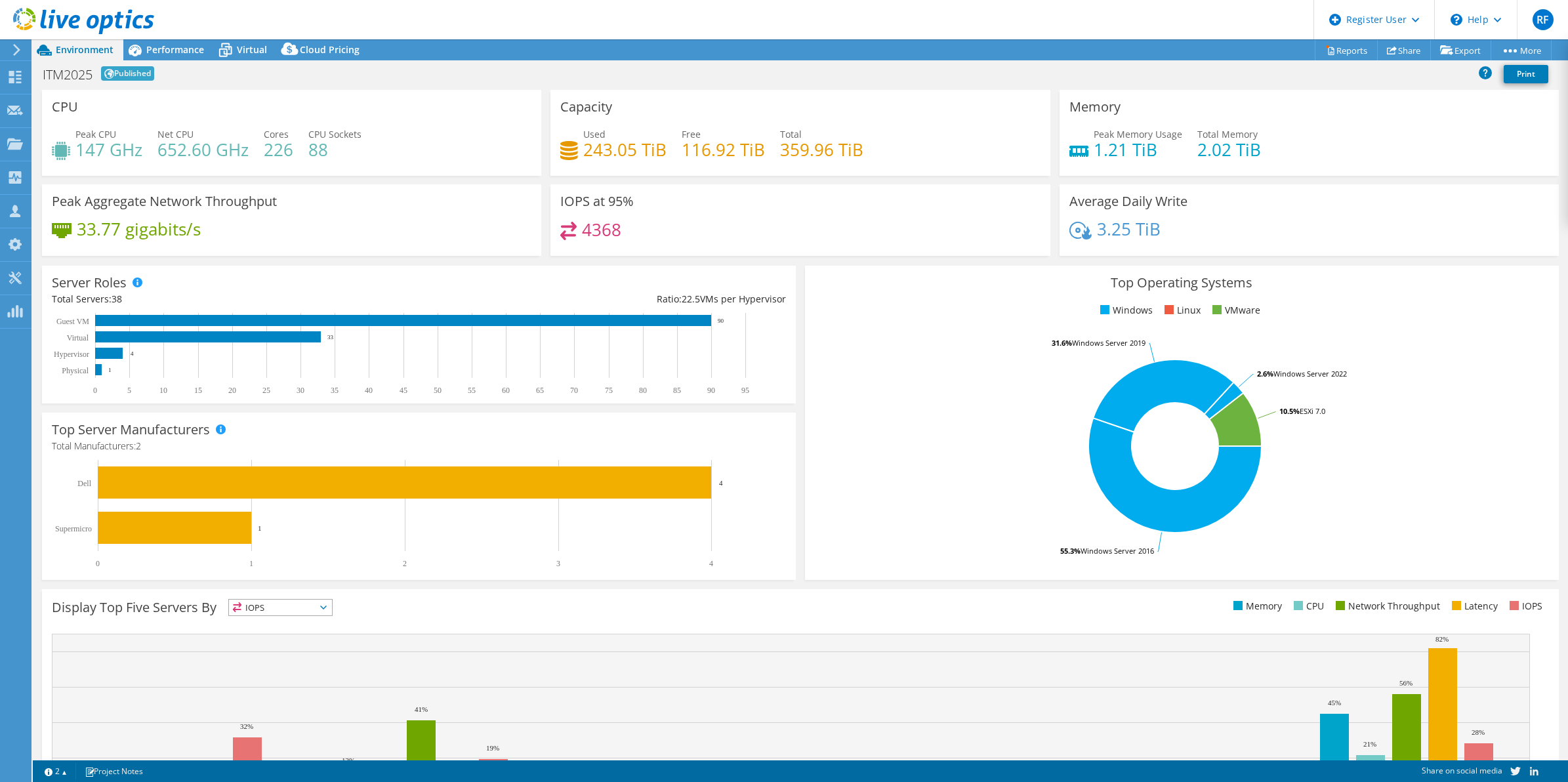
click at [818, 157] on h4 "359.96 TiB" at bounding box center [822, 149] width 84 height 14
click at [181, 59] on div "Performance" at bounding box center [169, 49] width 90 height 21
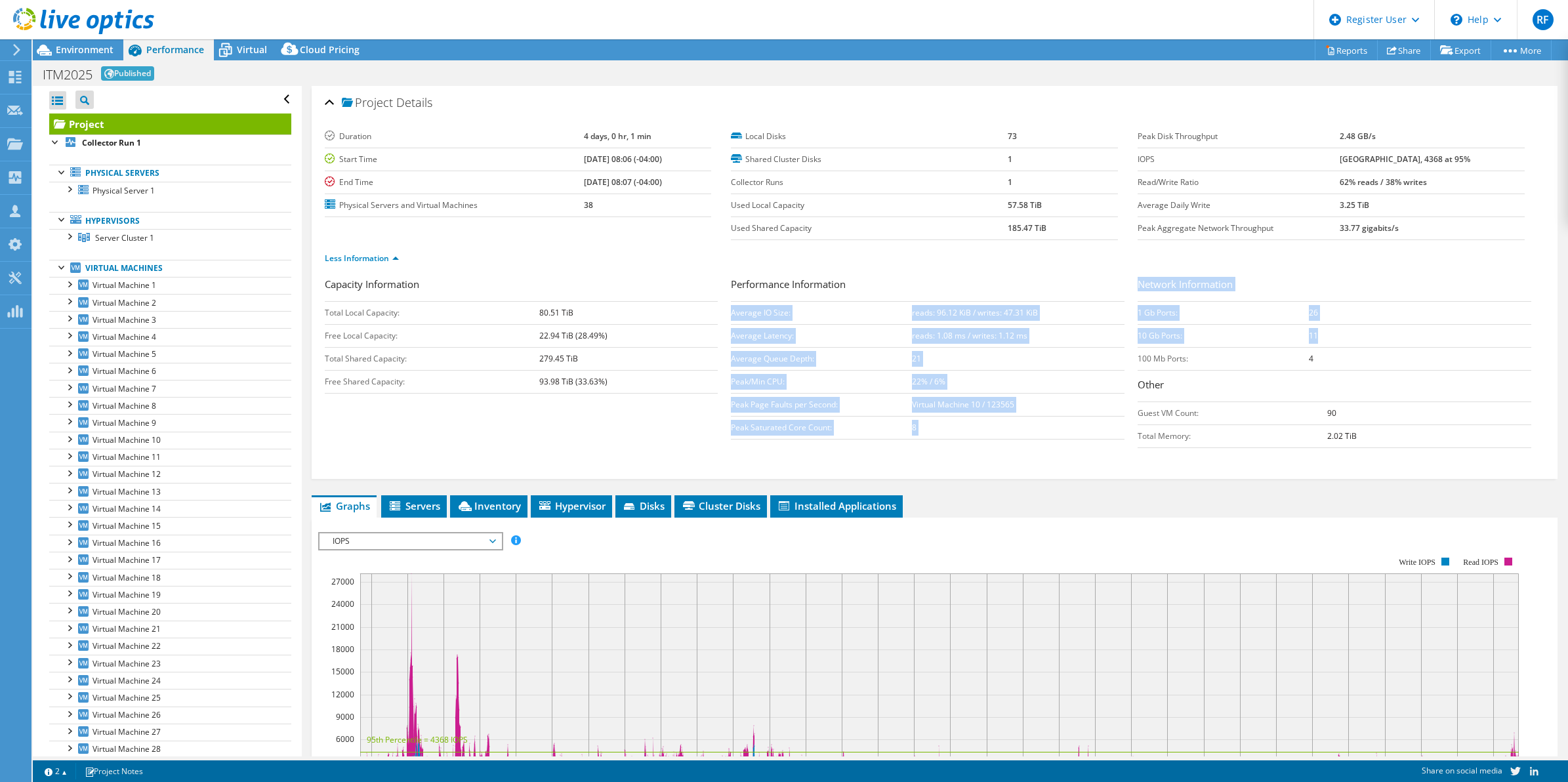
drag, startPoint x: 1331, startPoint y: 338, endPoint x: 1123, endPoint y: 343, distance: 208.1
click at [1123, 343] on div "Capacity Information Total Local Capacity: 80.51 TiB Free Local Capacity: 22.94…" at bounding box center [935, 365] width 1220 height 178
click at [1331, 344] on td "11" at bounding box center [1420, 335] width 222 height 23
drag, startPoint x: 1332, startPoint y: 362, endPoint x: 1122, endPoint y: 344, distance: 210.8
click at [1122, 344] on div "Capacity Information Total Local Capacity: 80.51 TiB Free Local Capacity: 22.94…" at bounding box center [935, 365] width 1220 height 178
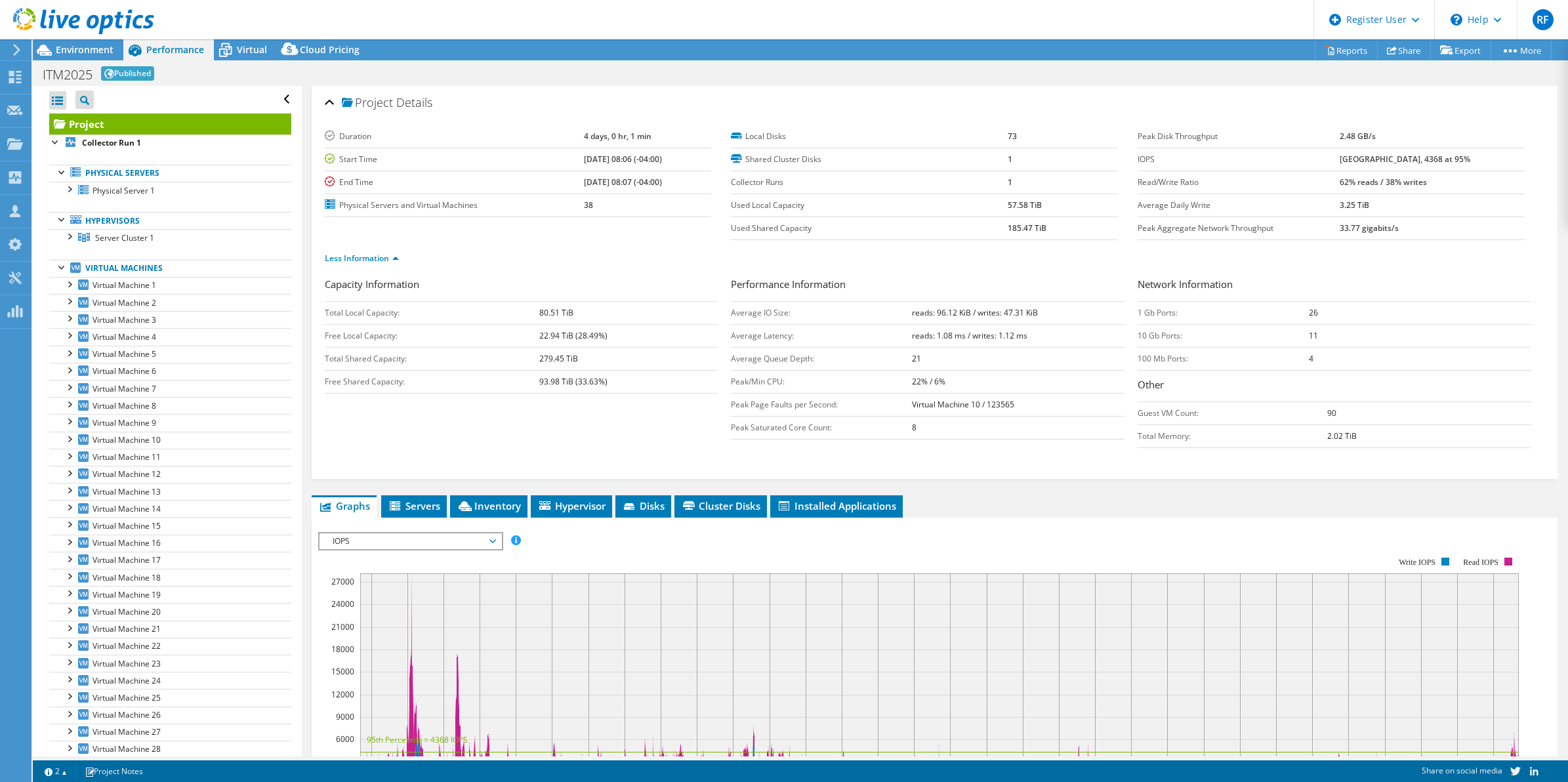
drag, startPoint x: 1122, startPoint y: 344, endPoint x: 1271, endPoint y: 318, distance: 151.3
click at [1271, 318] on td "1 Gb Ports:" at bounding box center [1223, 312] width 171 height 23
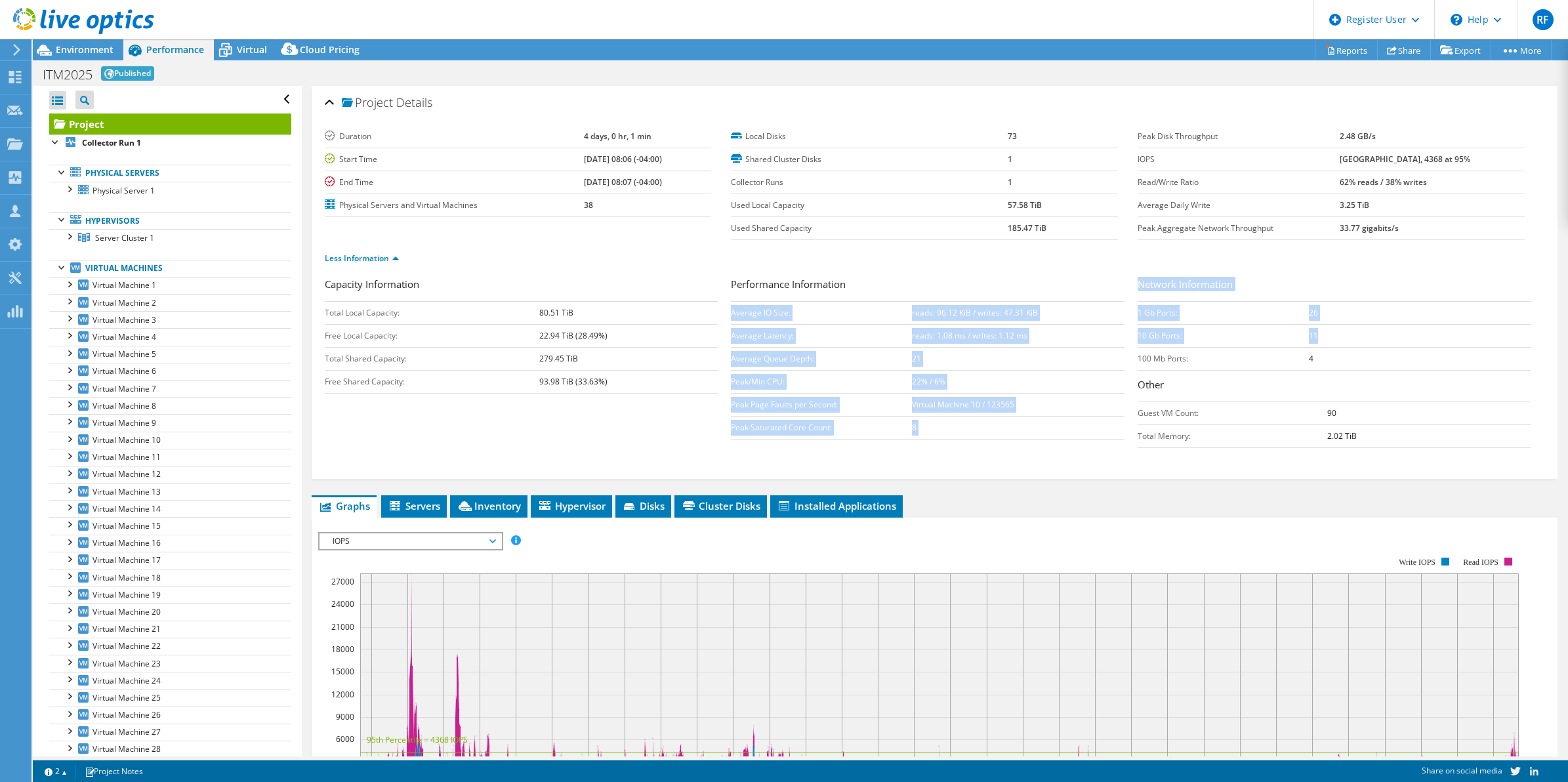
drag, startPoint x: 1333, startPoint y: 327, endPoint x: 1127, endPoint y: 336, distance: 206.2
click at [1127, 336] on div "Capacity Information Total Local Capacity: 80.51 TiB Free Local Capacity: 22.94…" at bounding box center [935, 365] width 1220 height 178
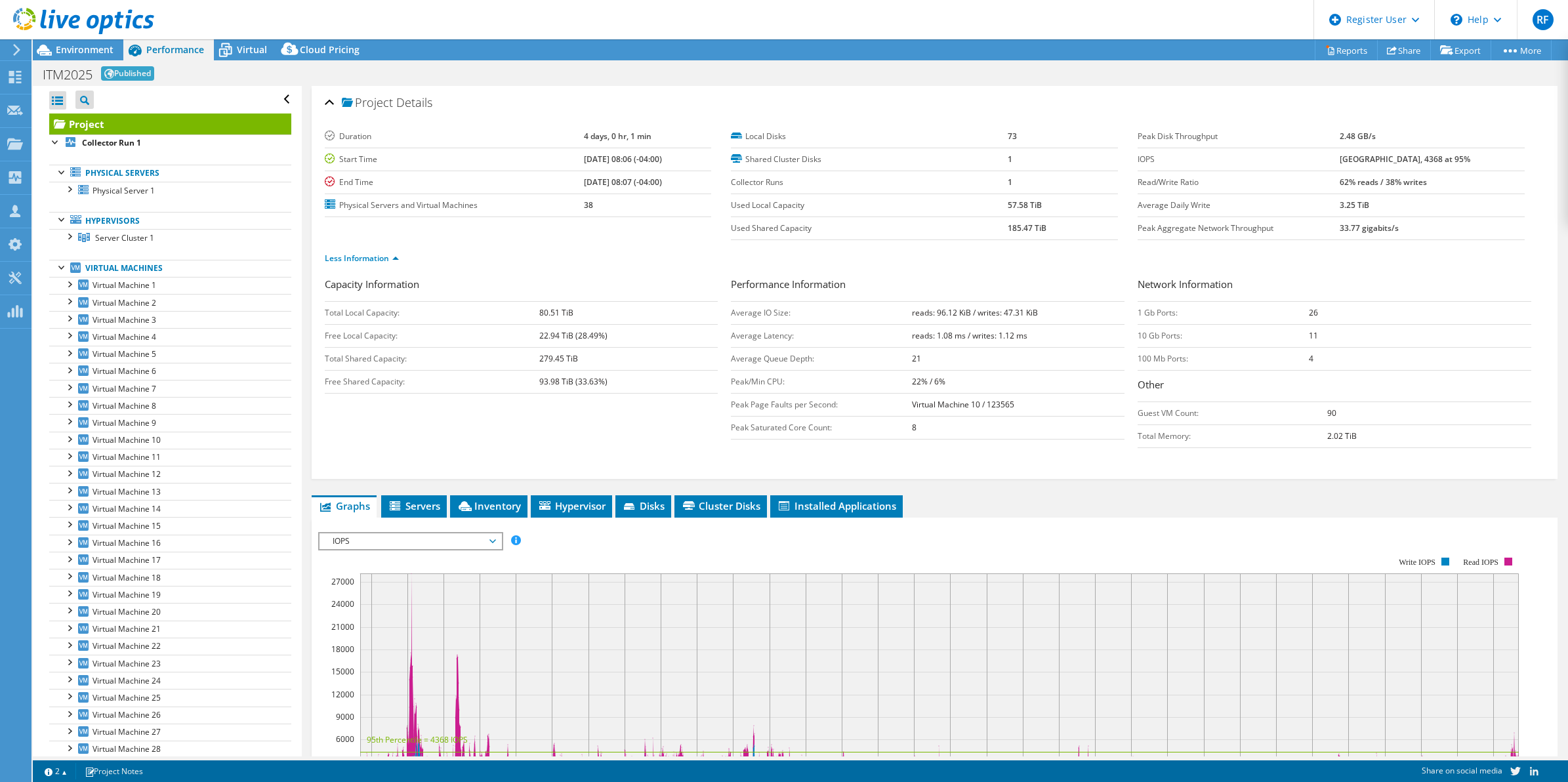
click at [1127, 336] on div "Performance Information Average IO Size: reads: 96.12 KiB / writes: 47.31 KiB A…" at bounding box center [934, 358] width 407 height 163
drag, startPoint x: 1127, startPoint y: 336, endPoint x: 1321, endPoint y: 336, distance: 194.0
click at [1321, 336] on div "Capacity Information Total Local Capacity: 80.51 TiB Free Local Capacity: 22.94…" at bounding box center [935, 365] width 1220 height 178
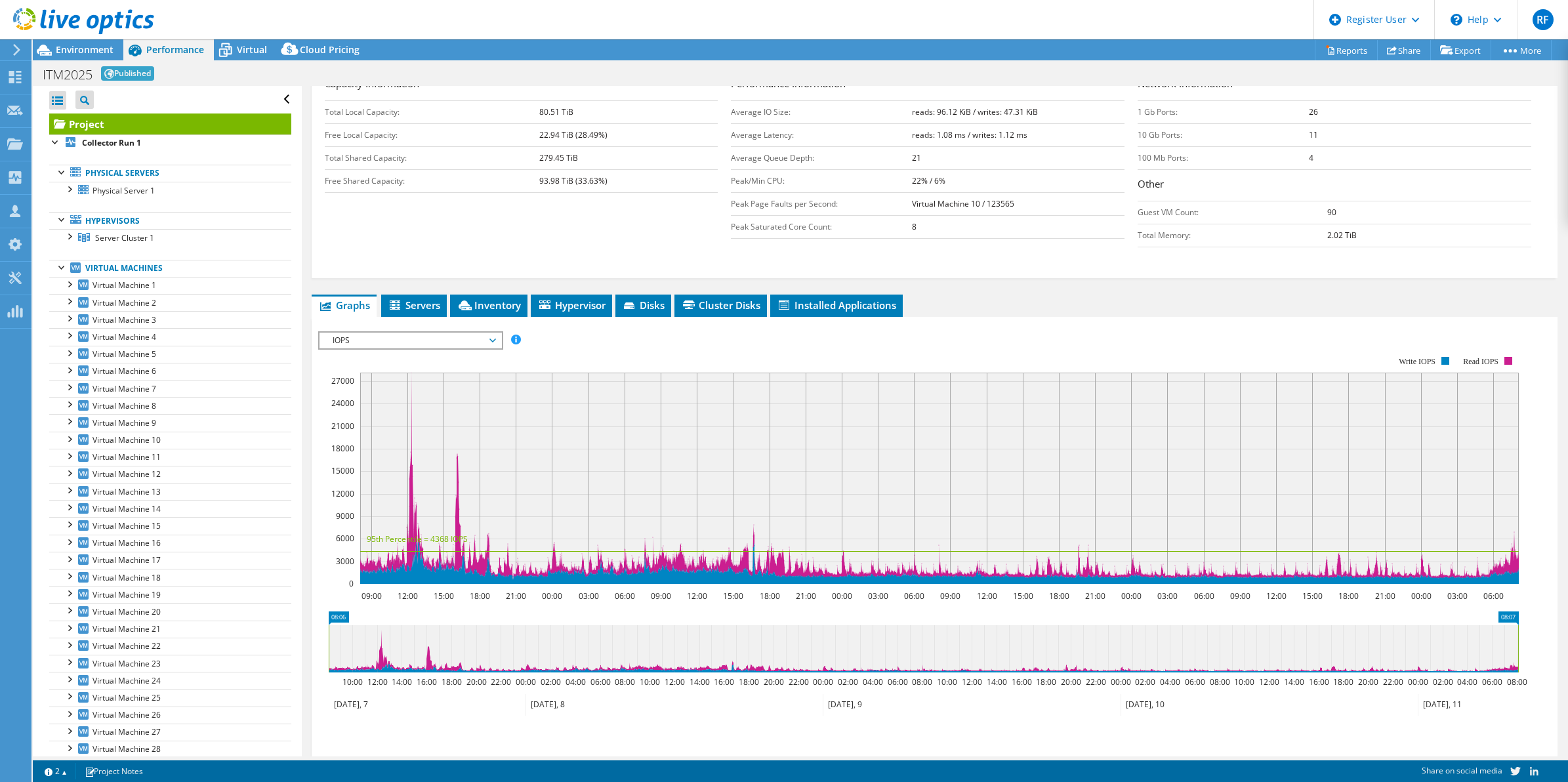
click at [415, 341] on span "IOPS" at bounding box center [410, 340] width 169 height 16
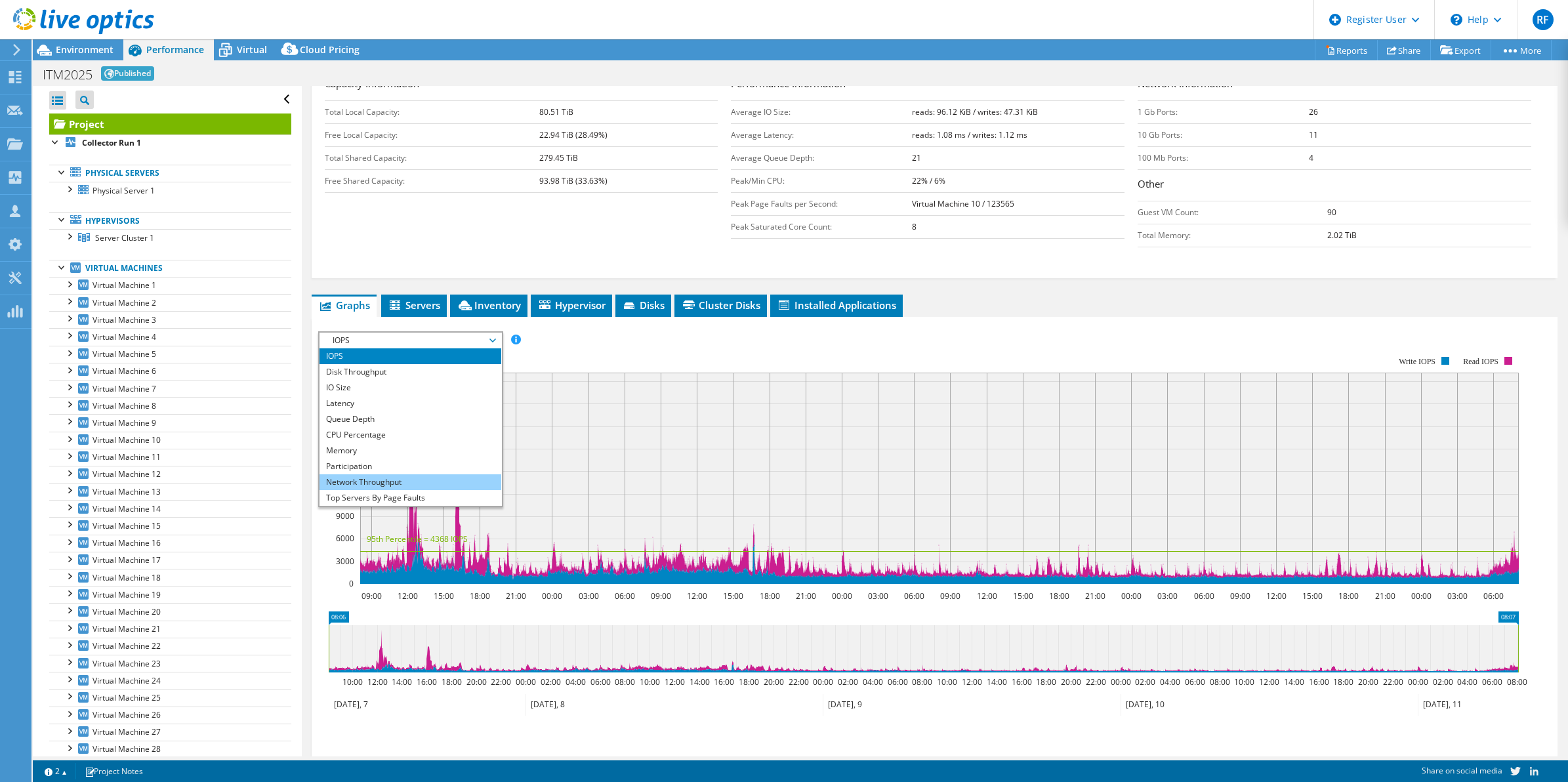
click at [392, 479] on li "Network Throughput" at bounding box center [411, 482] width 182 height 16
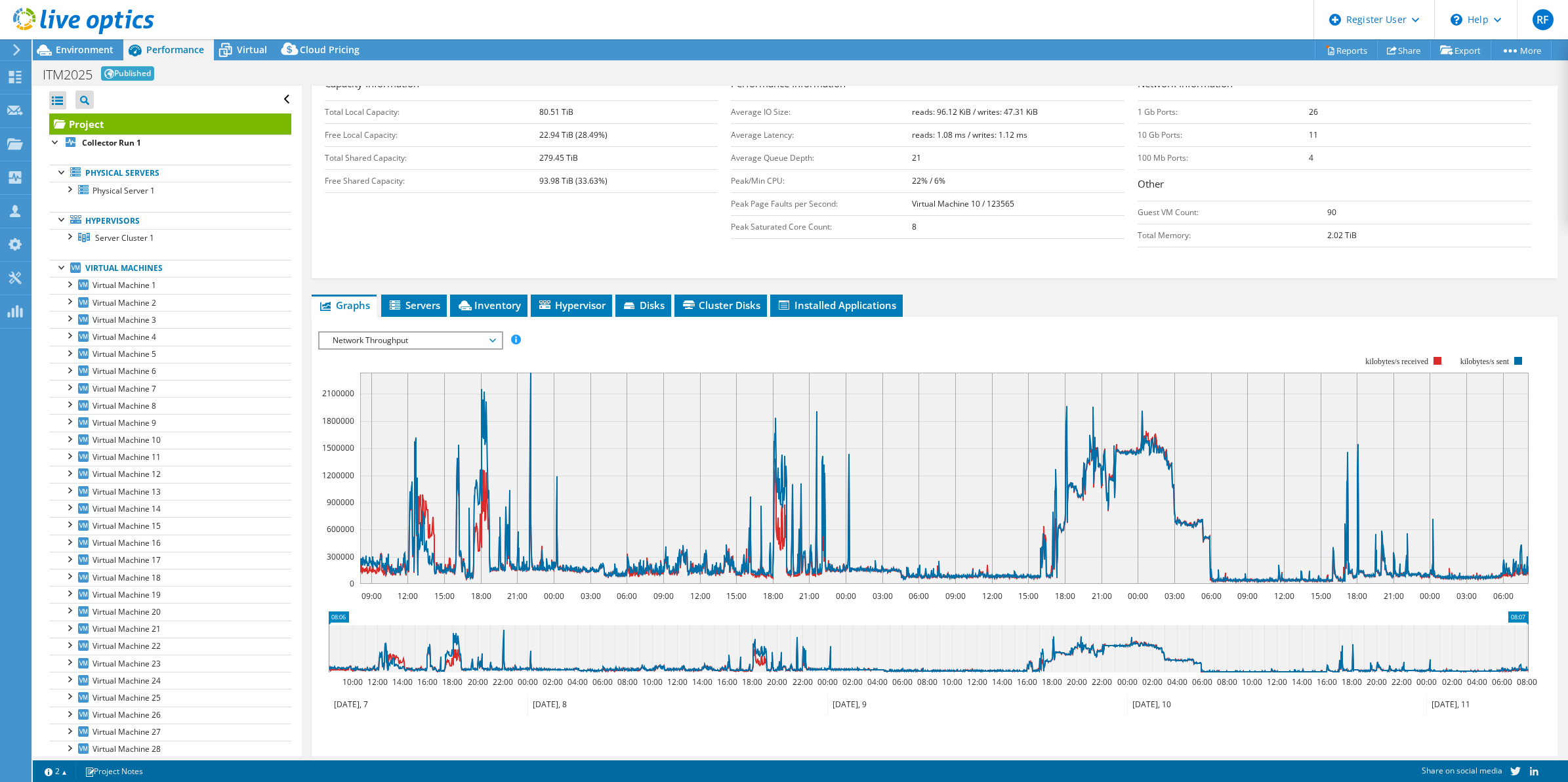
click at [541, 348] on rect at bounding box center [923, 470] width 1210 height 262
click at [497, 348] on span "Network Throughput" at bounding box center [411, 340] width 182 height 16
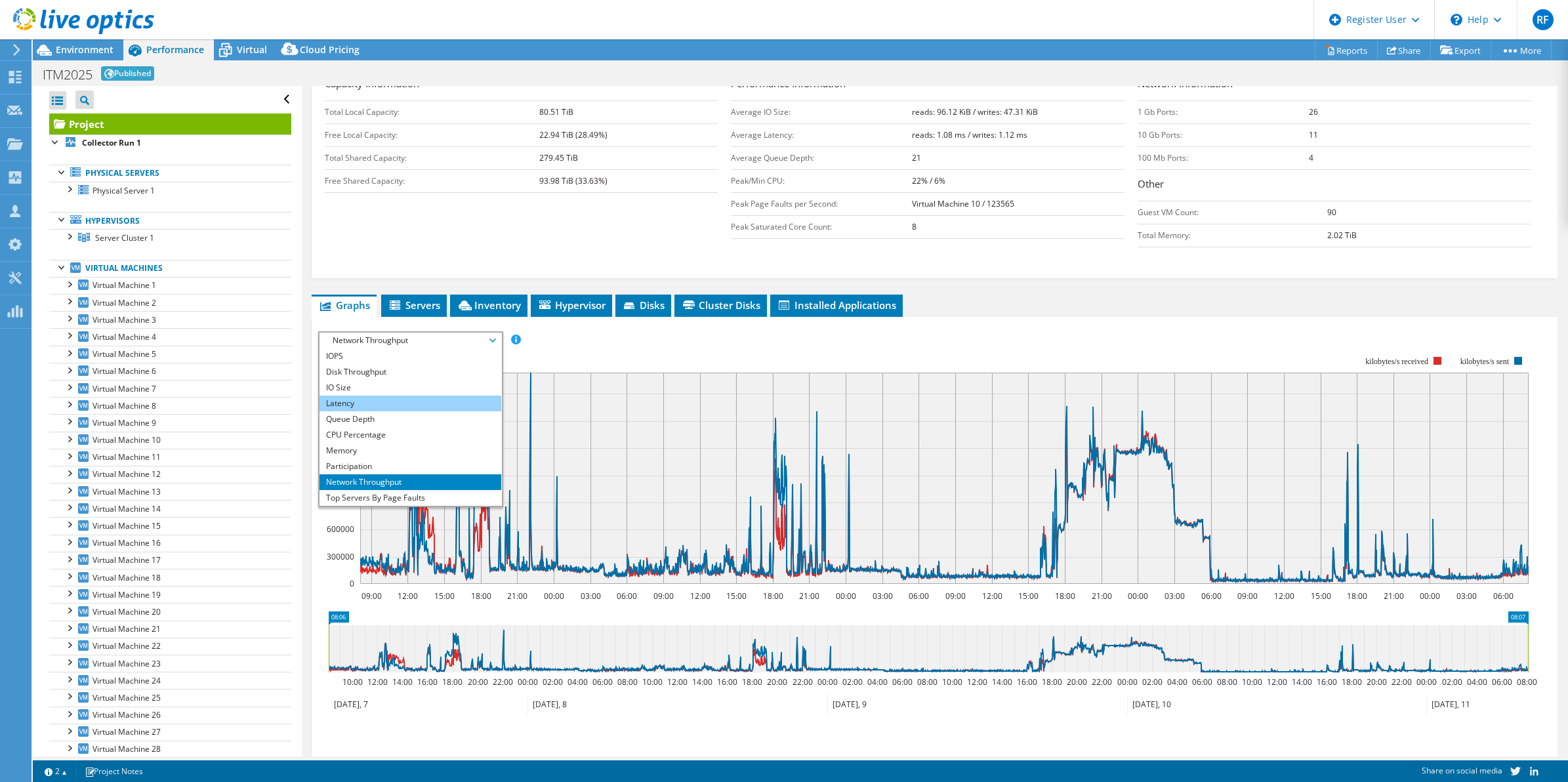
click at [418, 410] on li "Latency" at bounding box center [411, 404] width 182 height 16
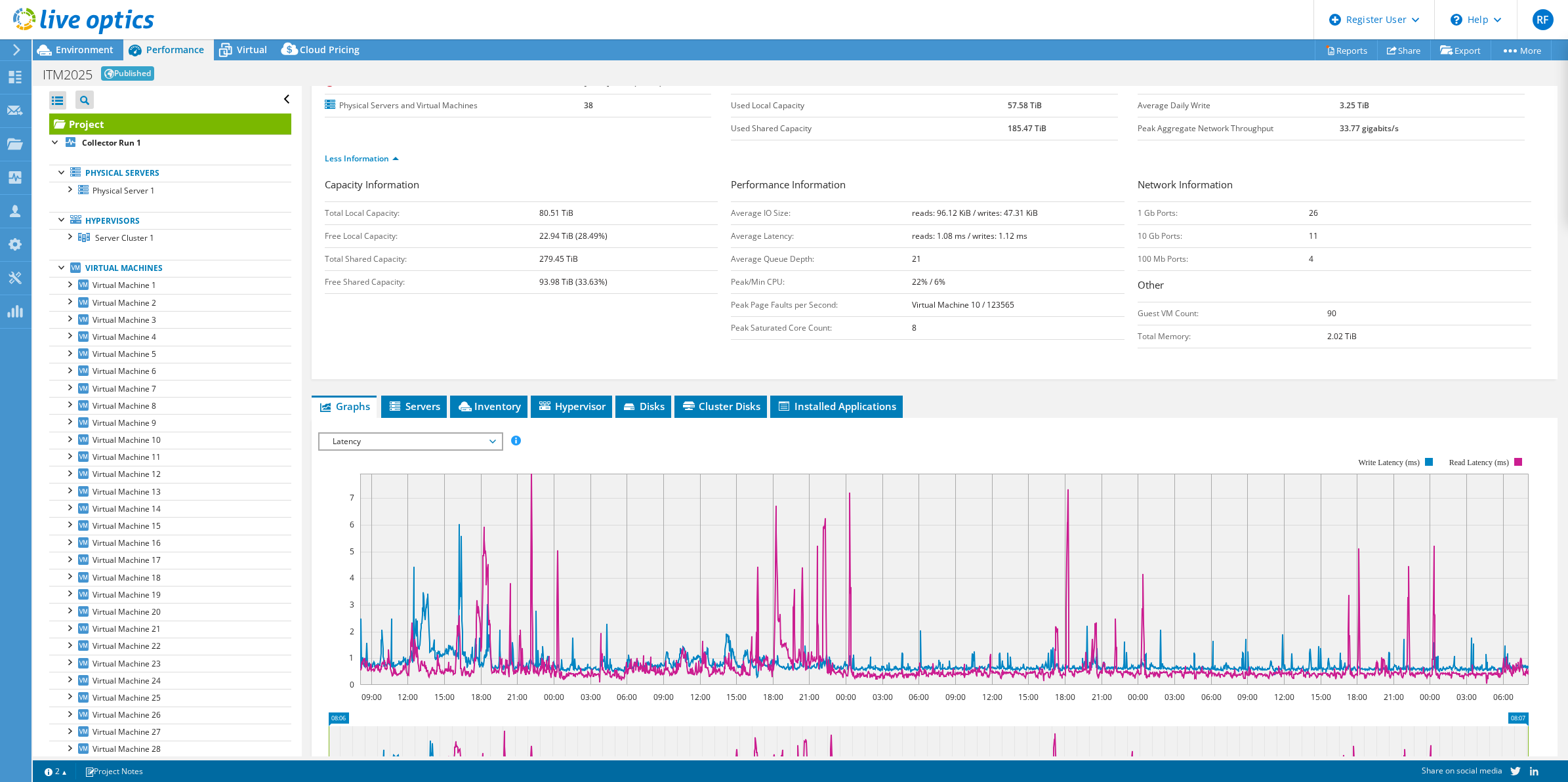
scroll to position [99, 0]
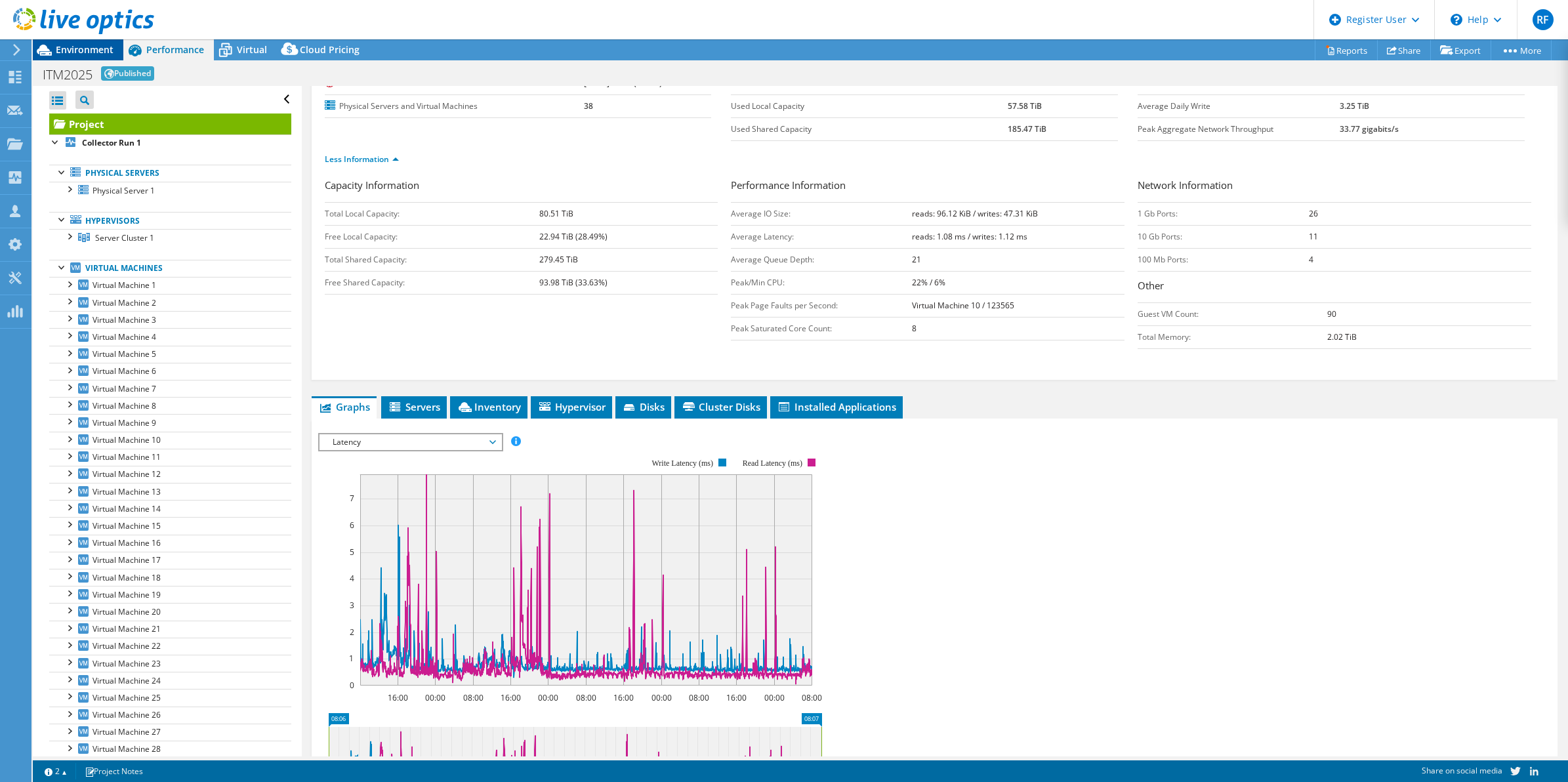
click at [84, 50] on span "Environment" at bounding box center [84, 49] width 58 height 13
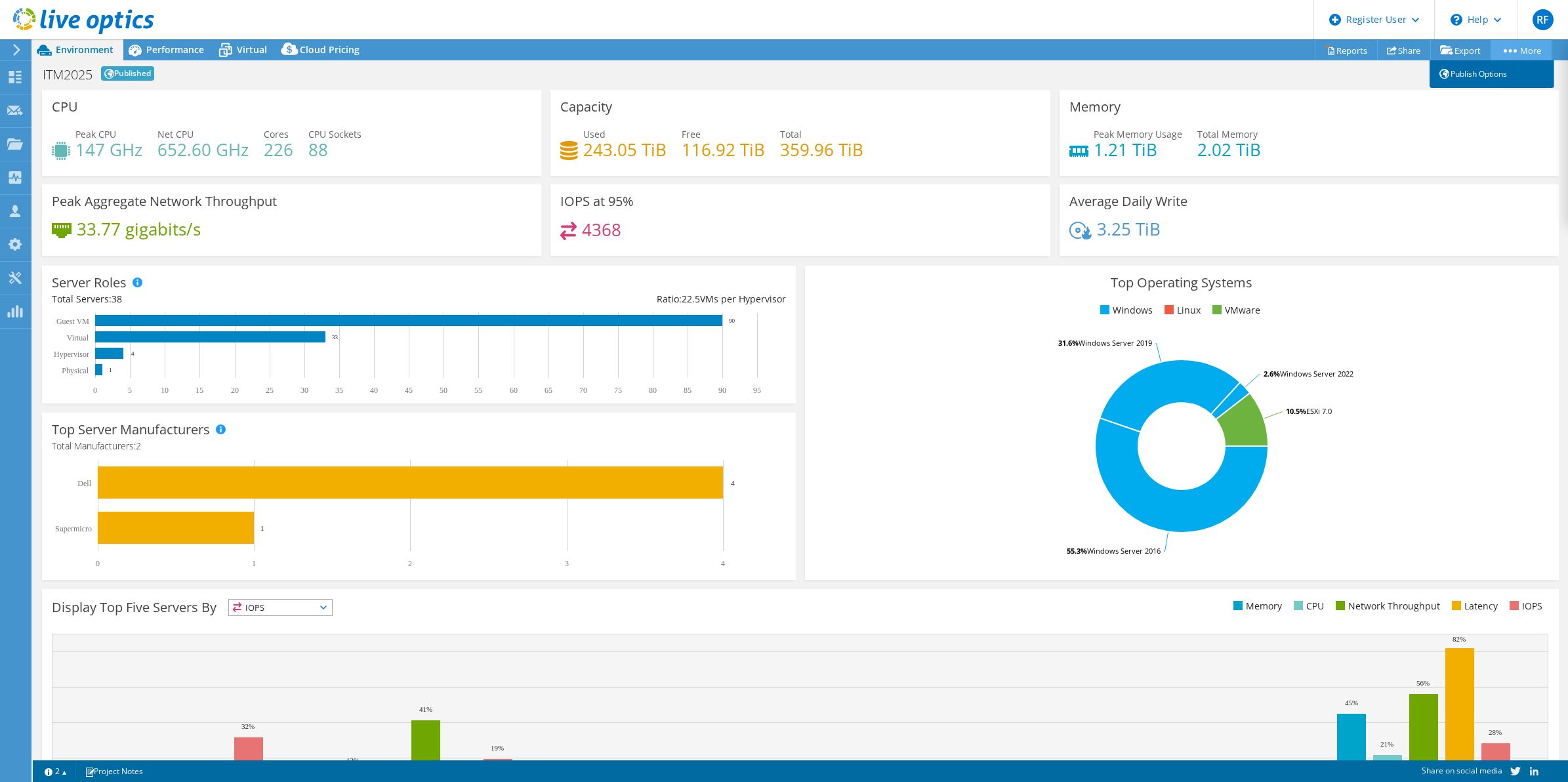
click at [1504, 63] on link "Publish Options" at bounding box center [1492, 74] width 124 height 28
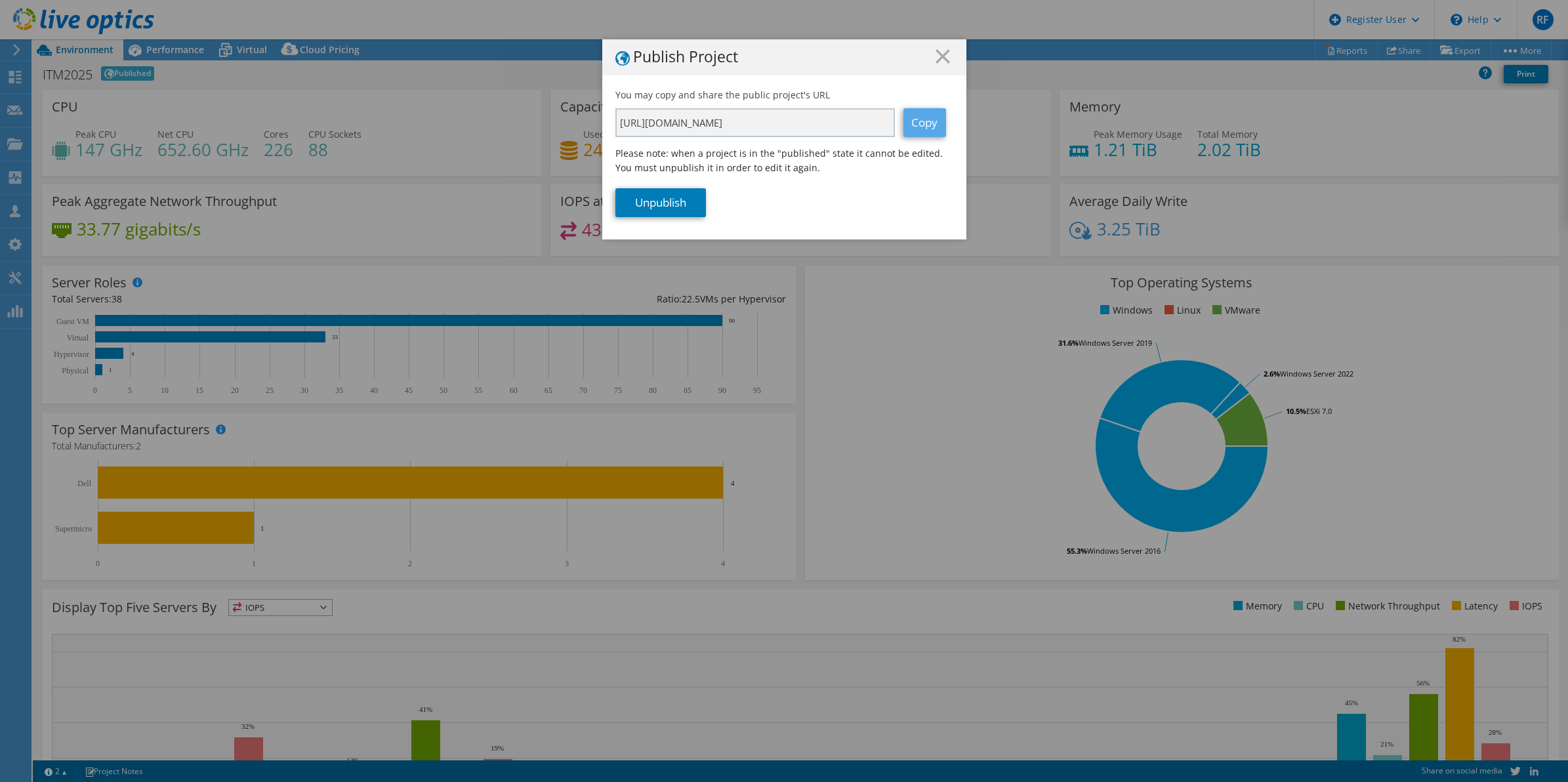
click at [919, 124] on link "Copy" at bounding box center [925, 123] width 43 height 29
click at [916, 126] on link "Copy" at bounding box center [925, 123] width 43 height 29
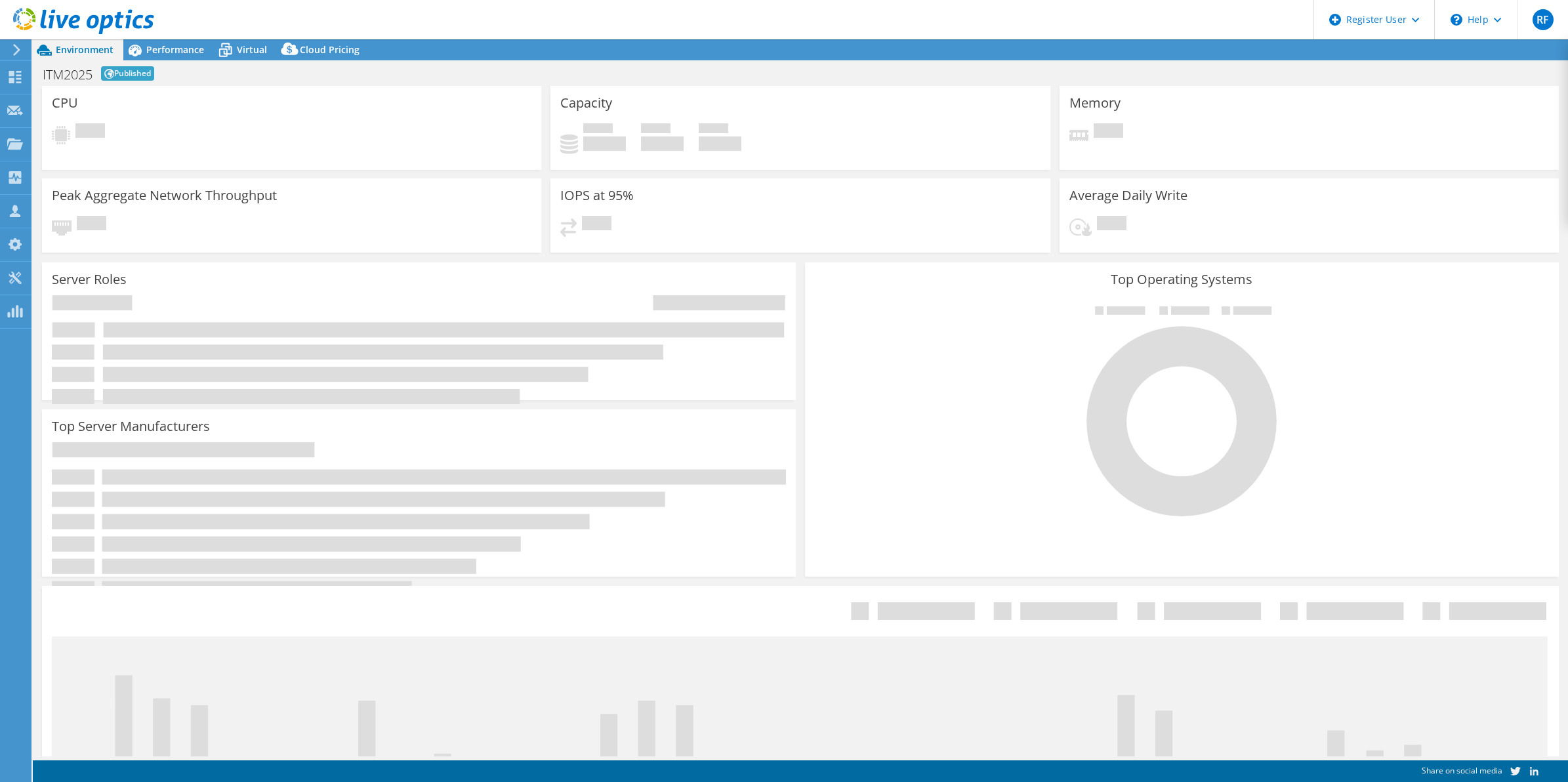
select select "[GEOGRAPHIC_DATA]"
select select "CAD"
